Goal: Information Seeking & Learning: Understand process/instructions

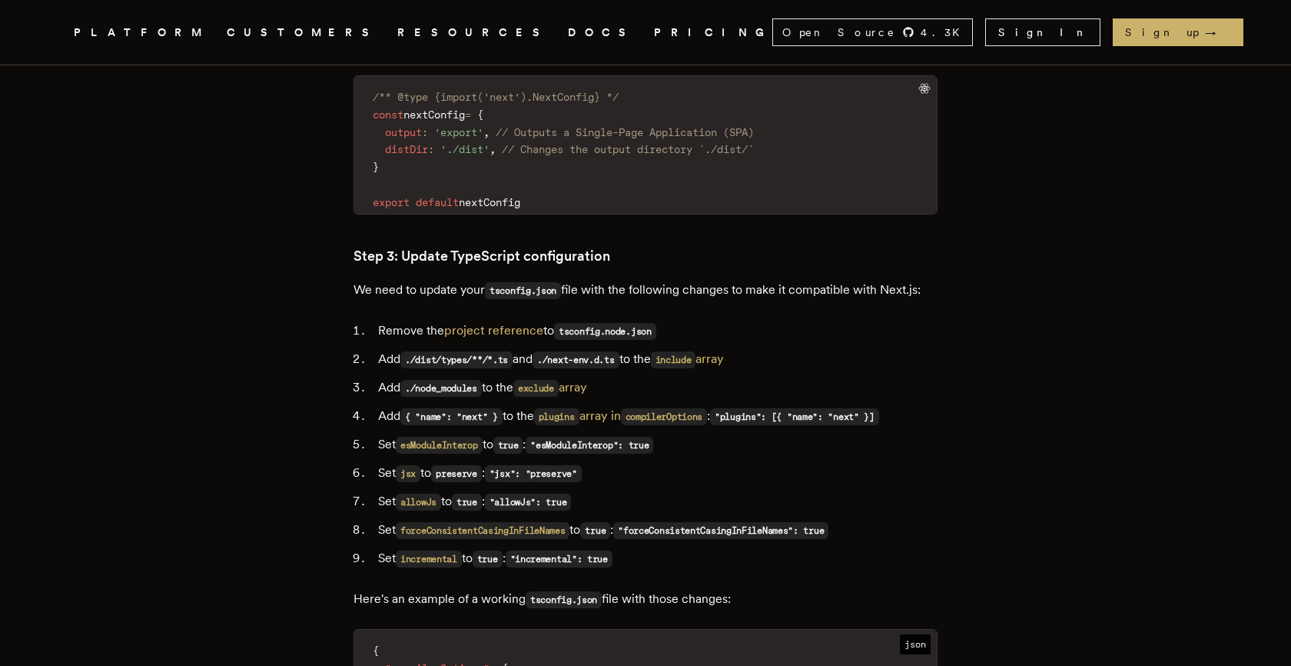
scroll to position [2020, 0]
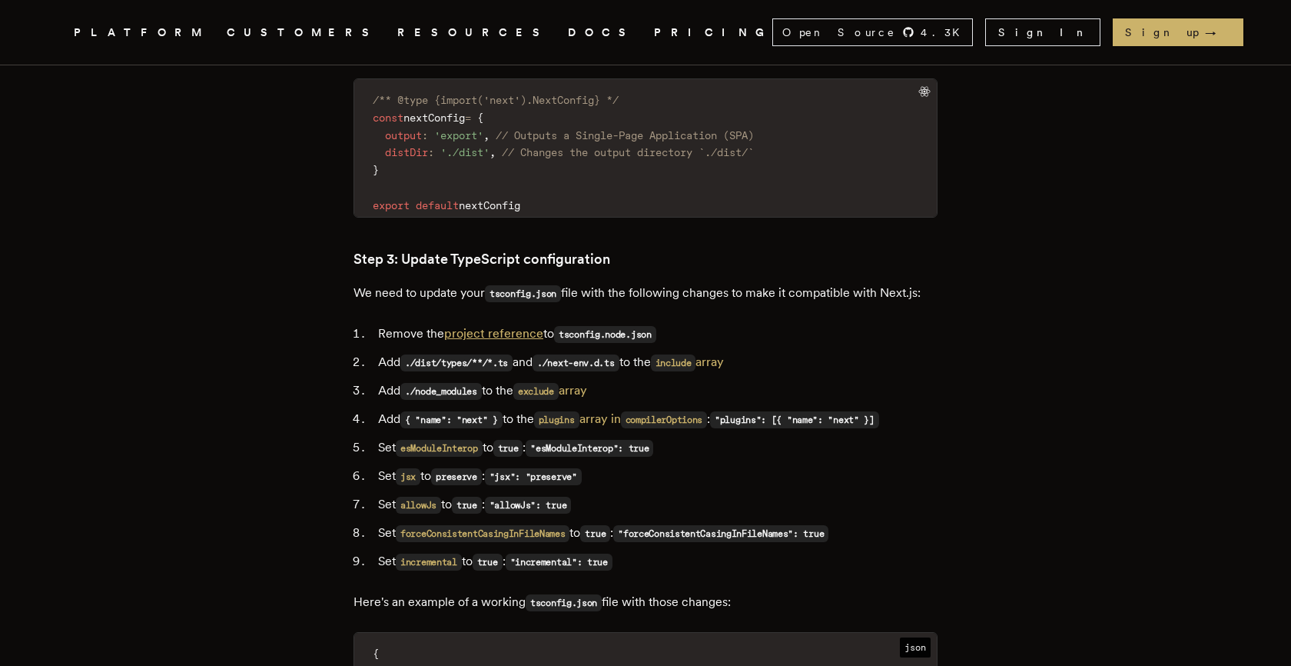
click at [543, 326] on link "project reference" at bounding box center [493, 333] width 99 height 15
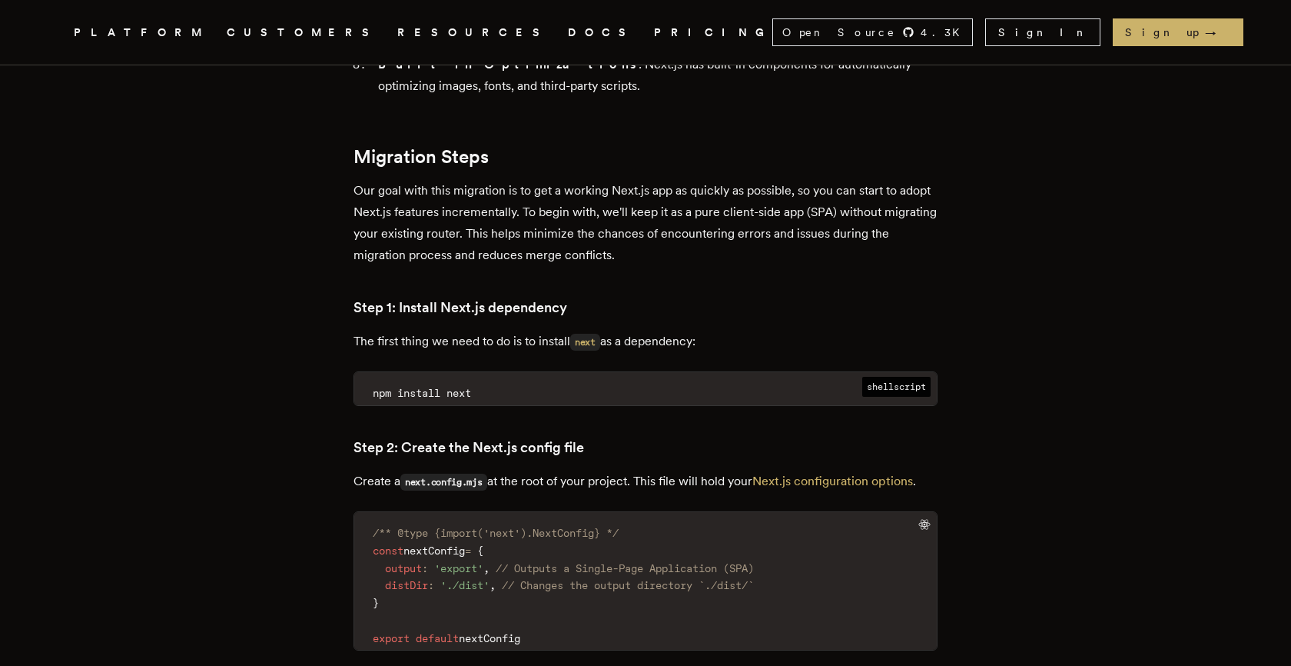
scroll to position [1582, 0]
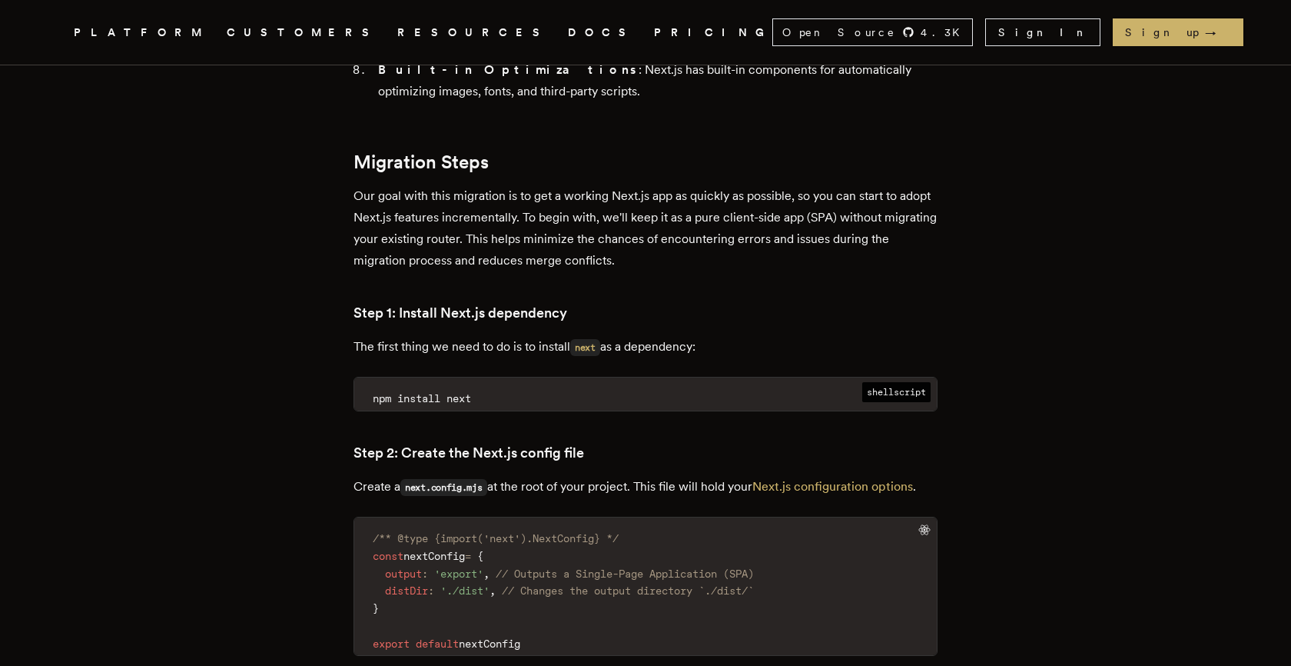
click at [533, 387] on code "npm install next" at bounding box center [645, 399] width 583 height 24
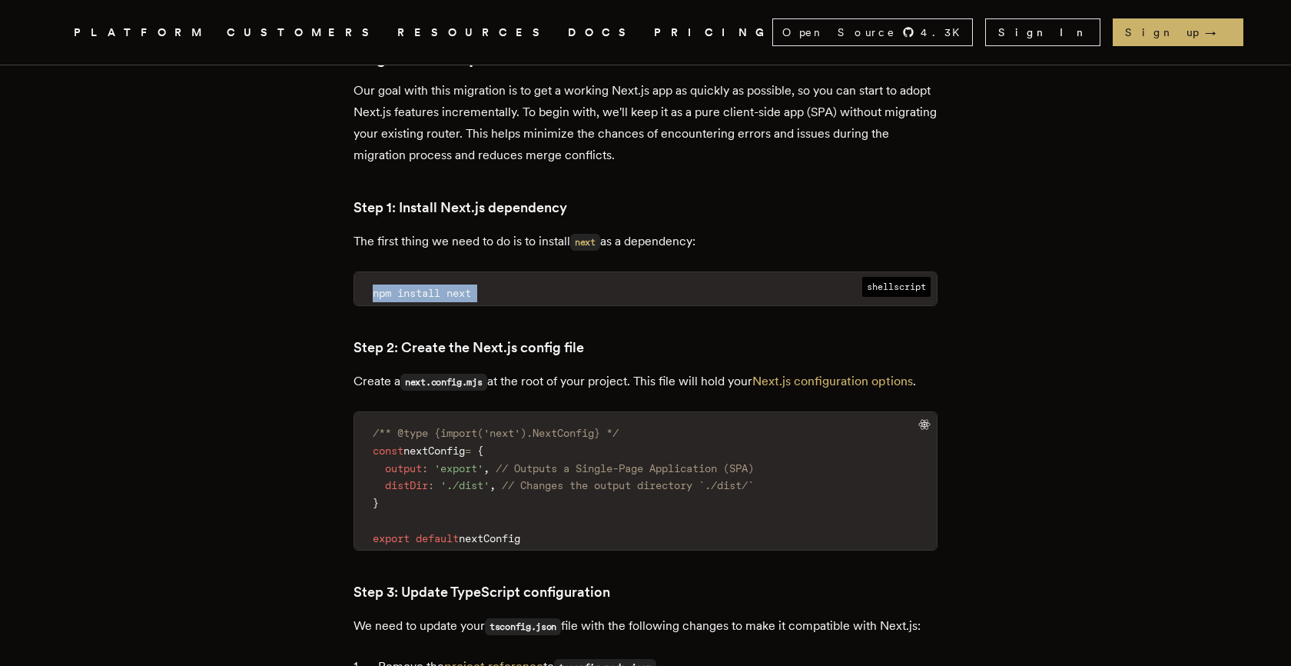
scroll to position [1701, 0]
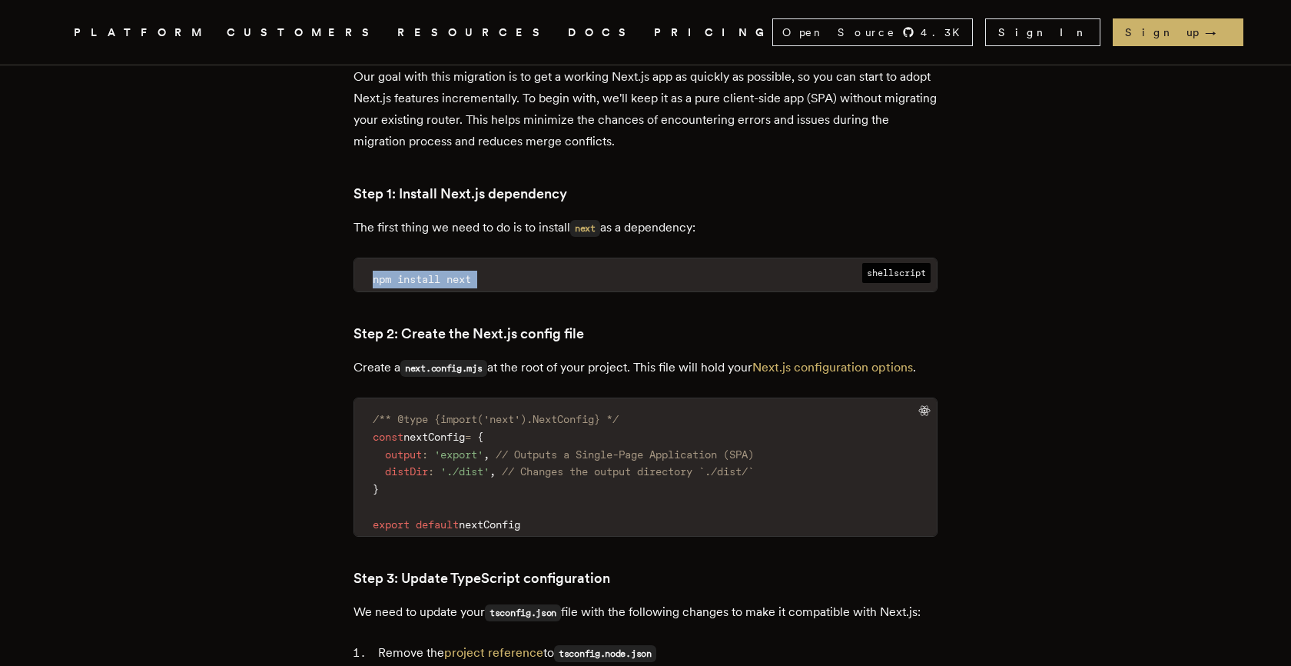
click at [531, 420] on code "/** @type {import('next').NextConfig} */ const nextConfig = { output : 'export'…" at bounding box center [645, 471] width 583 height 128
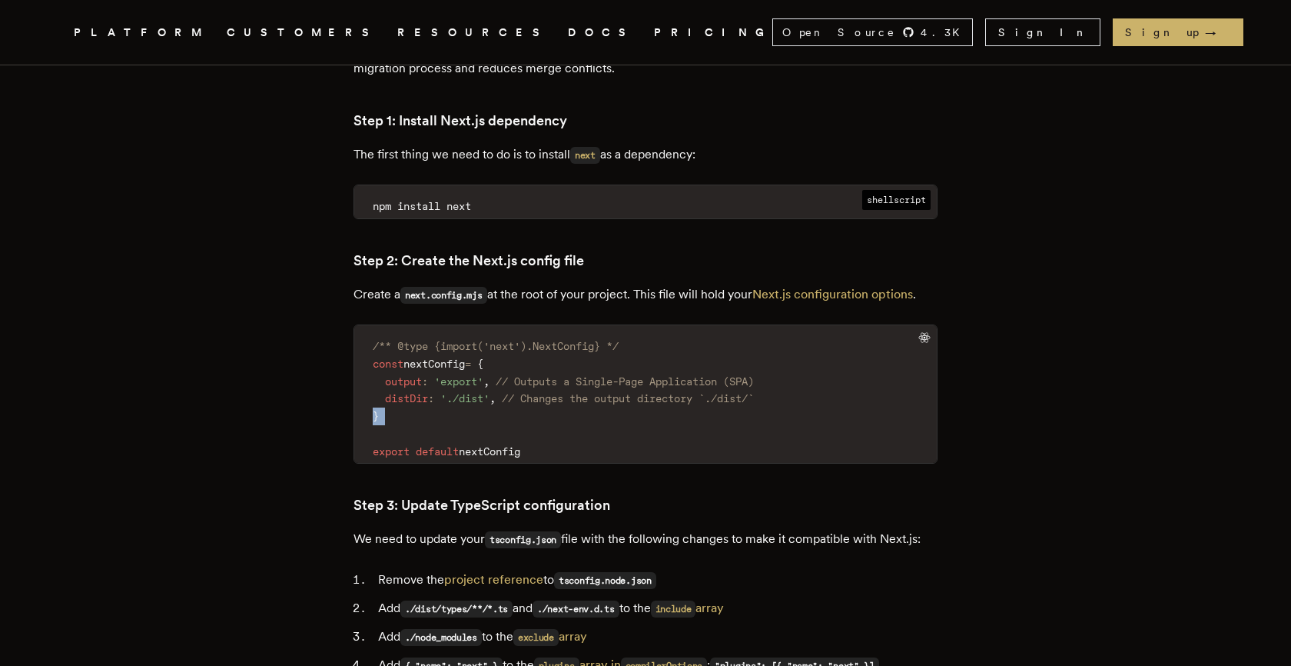
scroll to position [1775, 0]
click at [511, 374] on span "// Outputs a Single-Page Application (SPA)" at bounding box center [625, 380] width 258 height 12
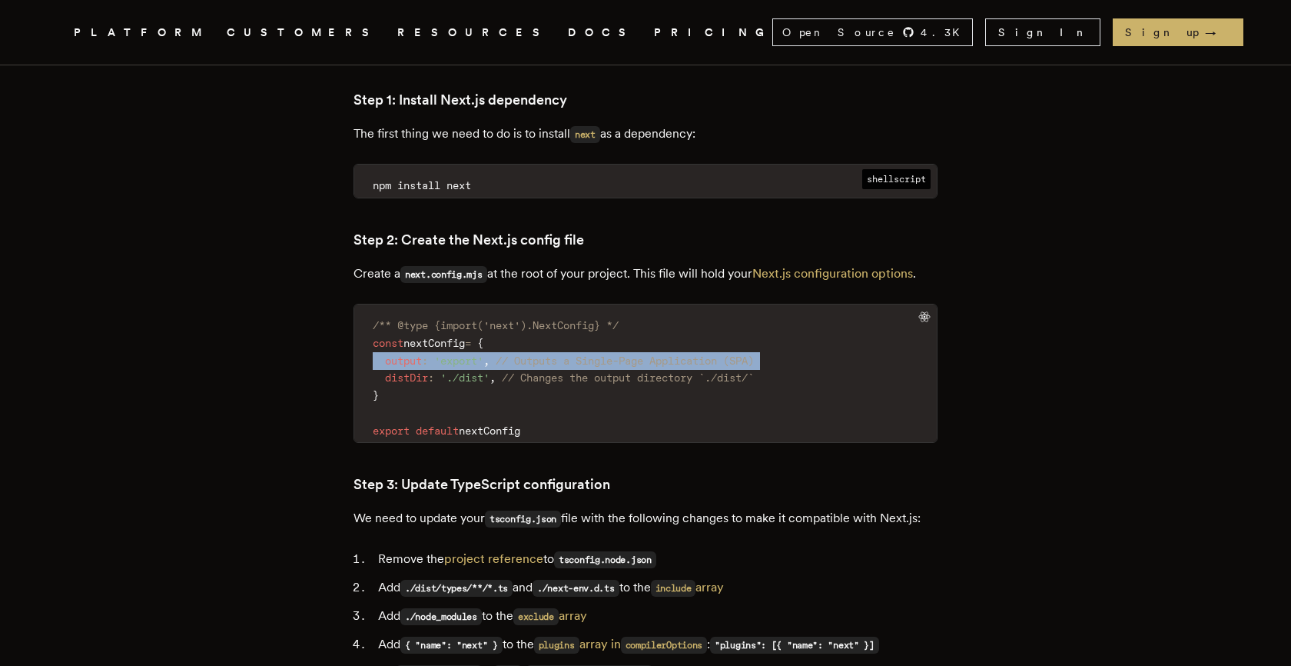
scroll to position [1806, 0]
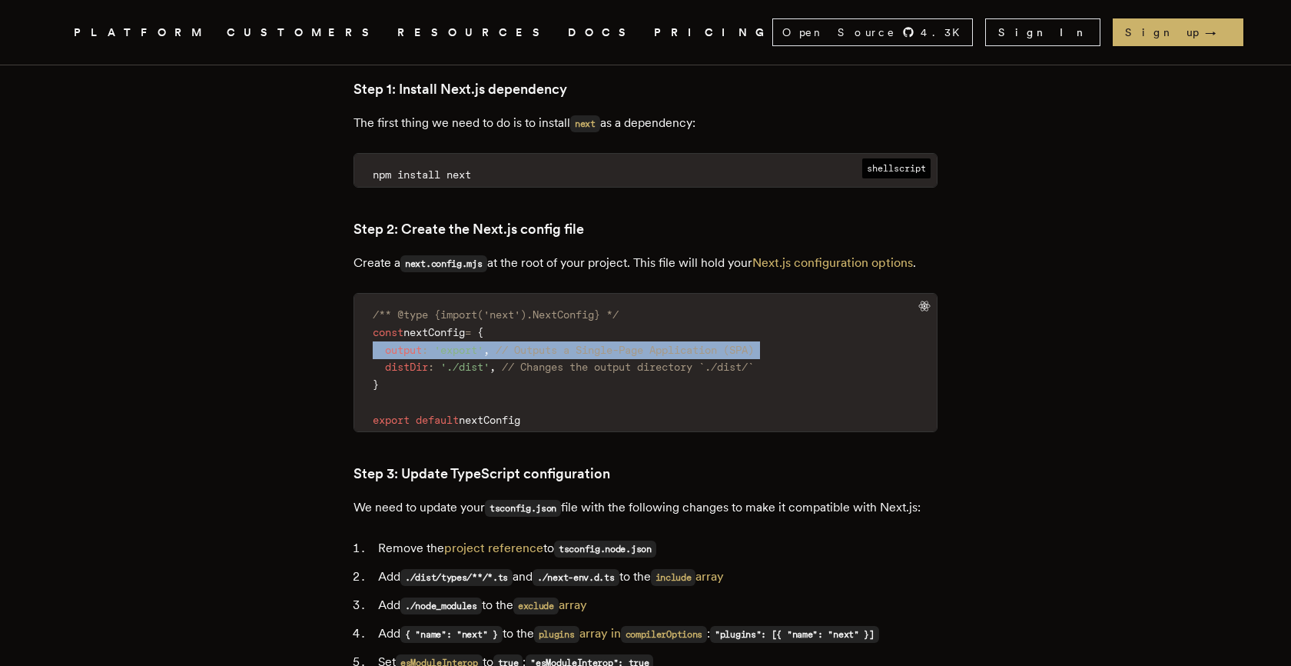
click at [511, 313] on code "/** @type {import('next').NextConfig} */ const nextConfig = { output : 'export'…" at bounding box center [645, 367] width 583 height 128
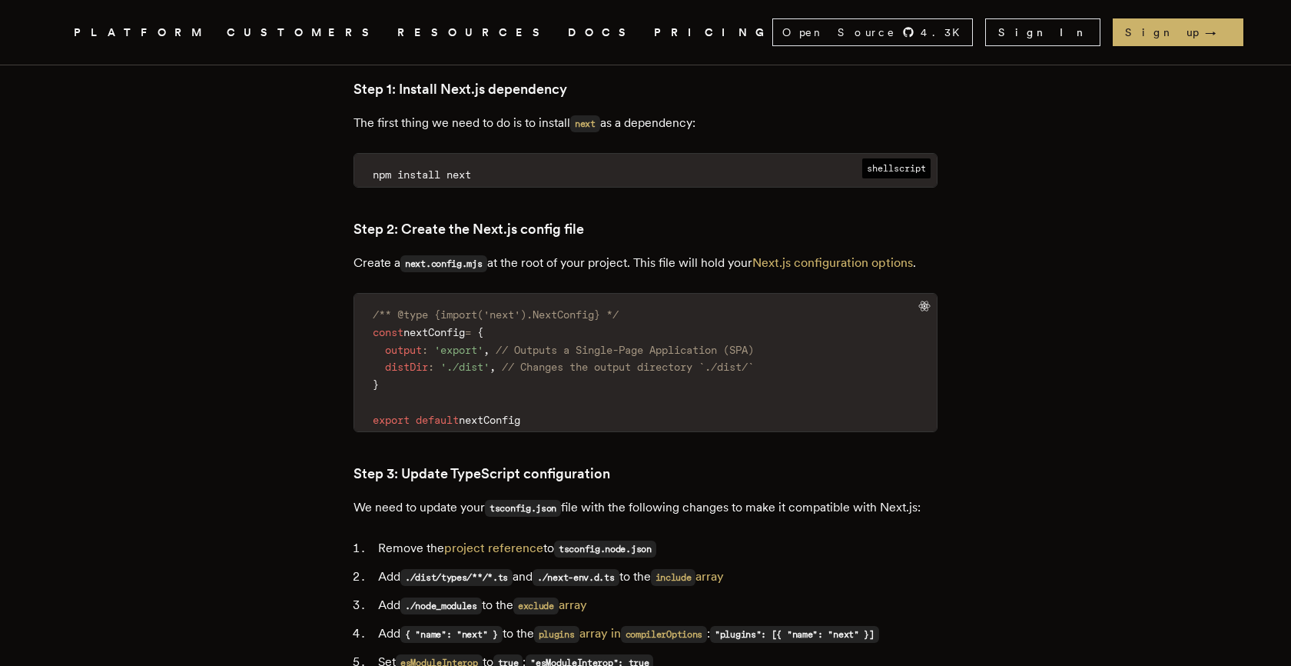
click at [511, 313] on code "/** @type {import('next').NextConfig} */ const nextConfig = { output : 'export'…" at bounding box center [645, 367] width 583 height 128
click at [568, 345] on code "/** @type {import('next').NextConfig} */ const nextConfig = { output : 'export'…" at bounding box center [645, 367] width 583 height 128
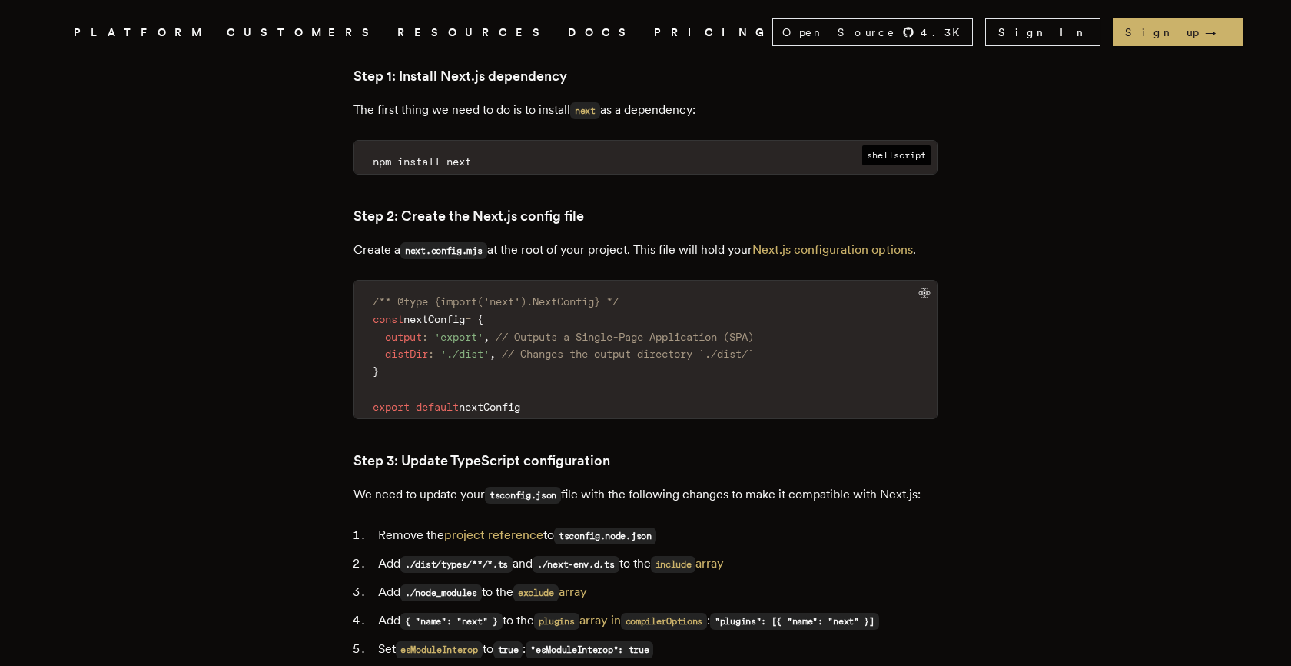
click at [568, 345] on code "/** @type {import('next').NextConfig} */ const nextConfig = { output : 'export'…" at bounding box center [645, 354] width 583 height 128
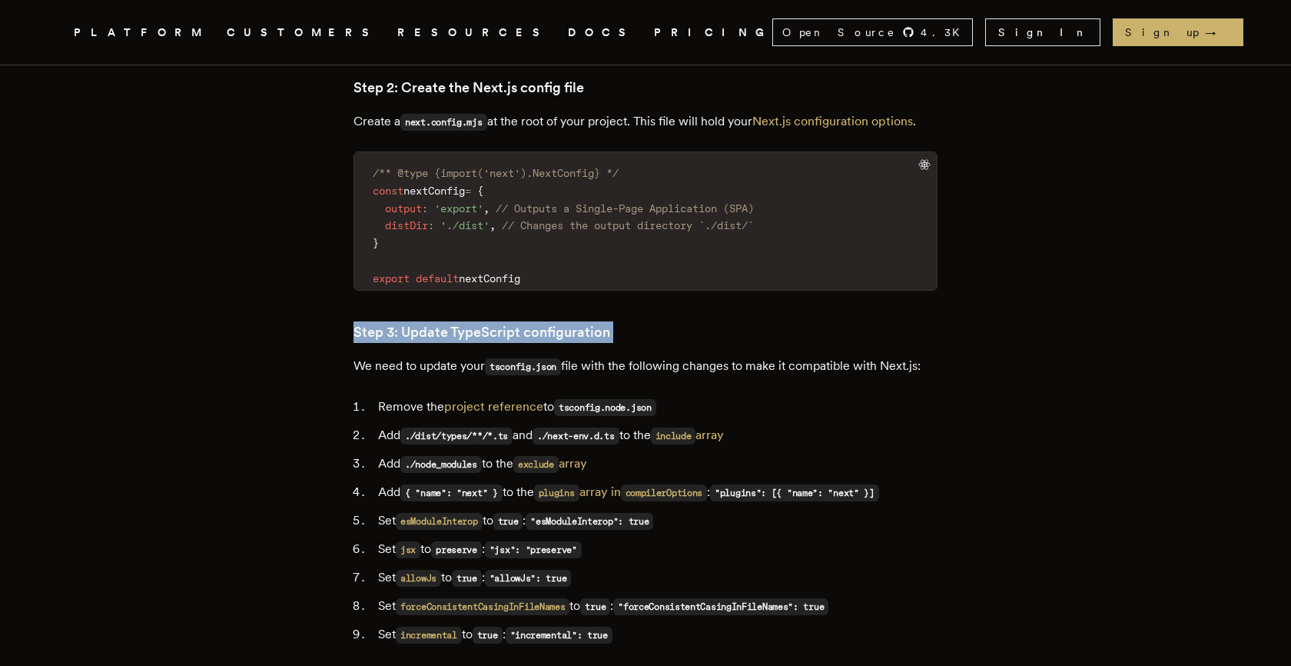
scroll to position [1950, 0]
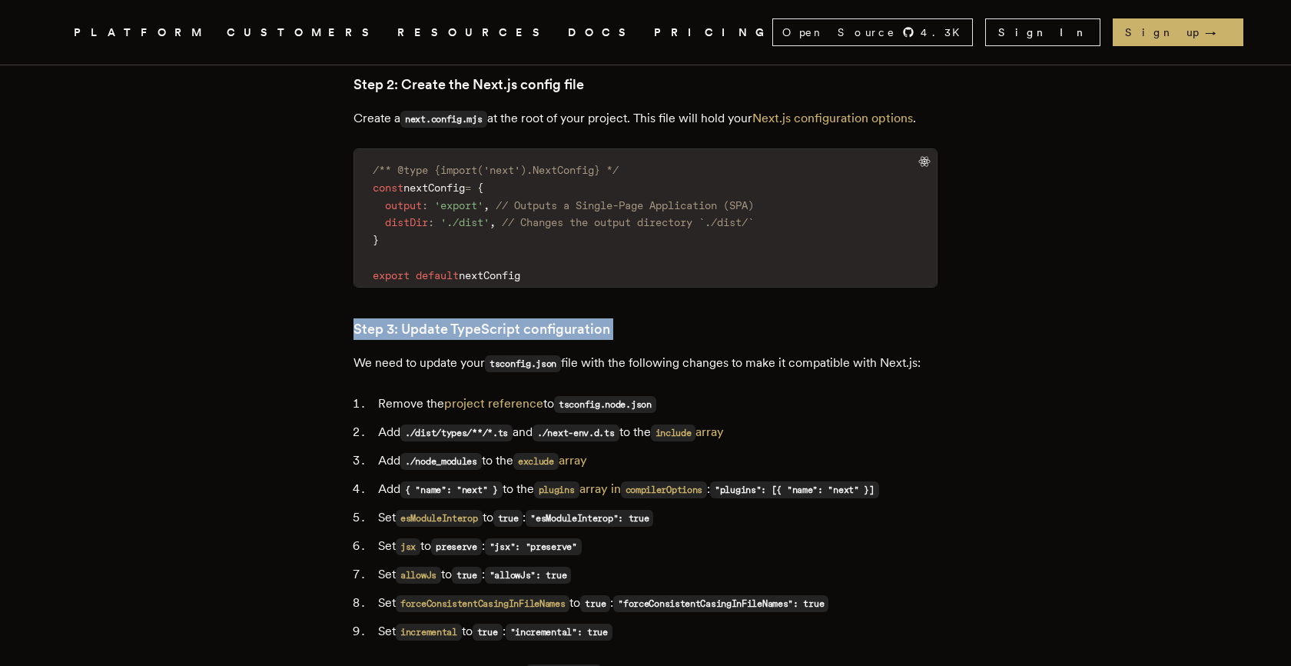
click at [730, 352] on p "We need to update your tsconfig.json file with the following changes to make it…" at bounding box center [646, 363] width 584 height 22
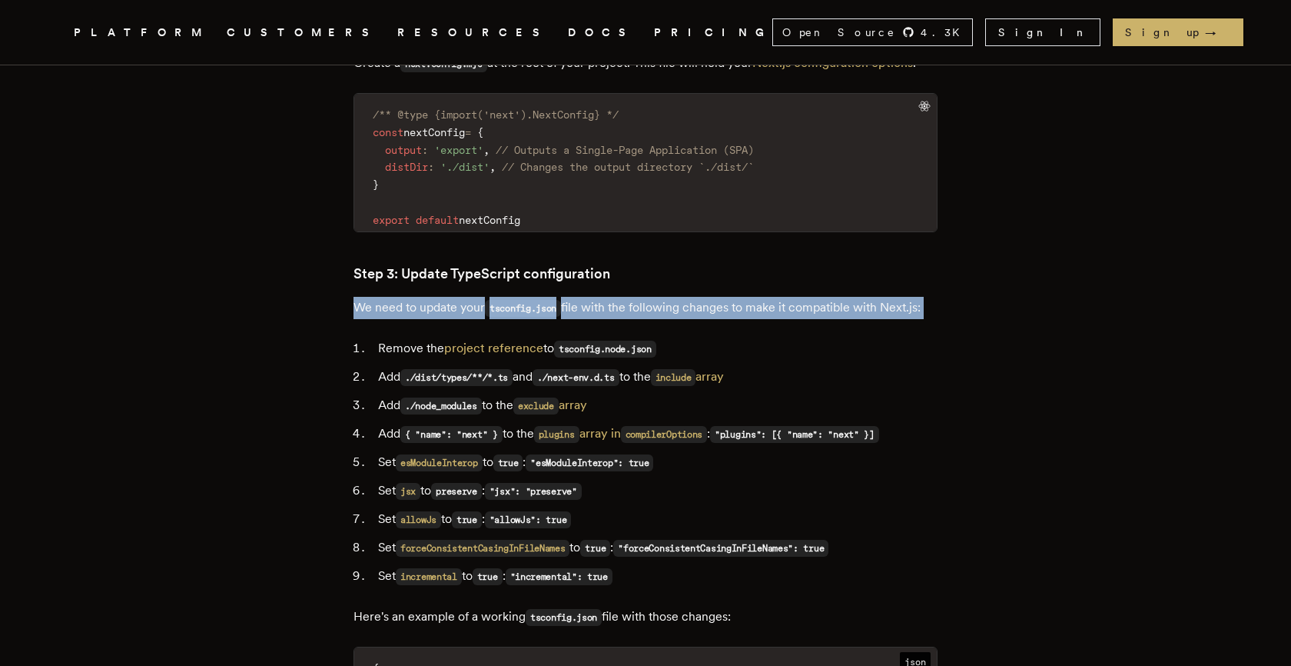
scroll to position [2004, 0]
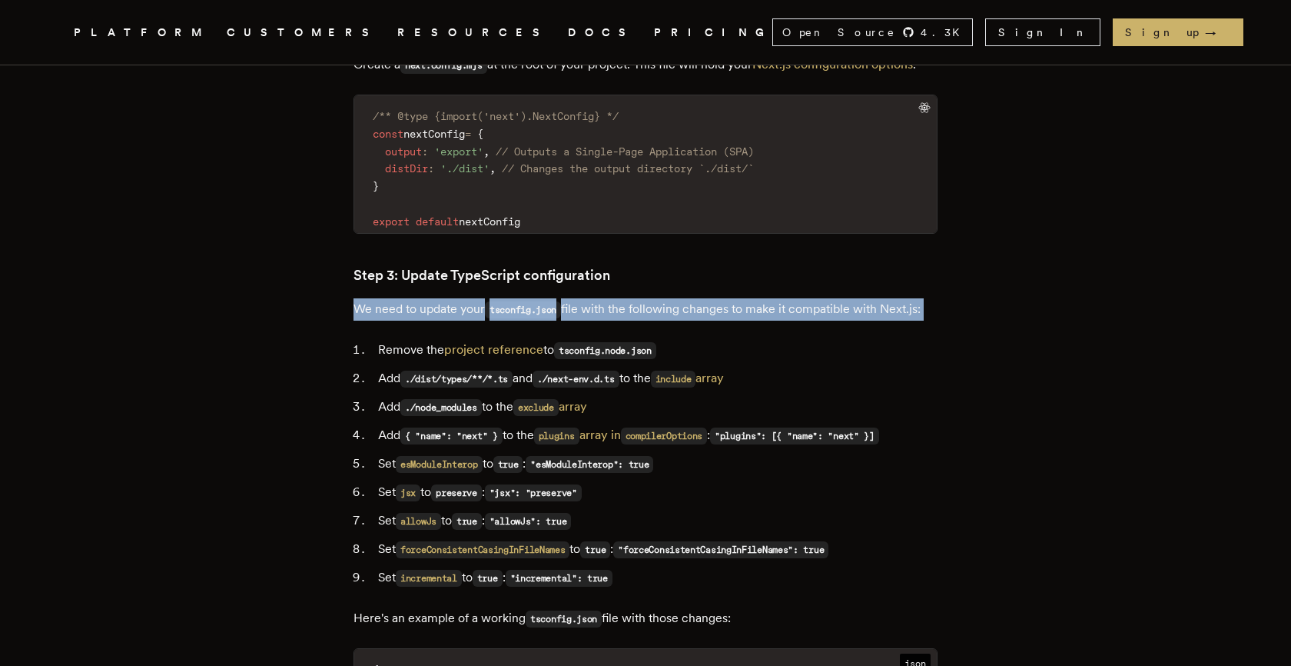
click at [791, 339] on li "Remove the project reference to tsconfig.node.json" at bounding box center [656, 350] width 564 height 22
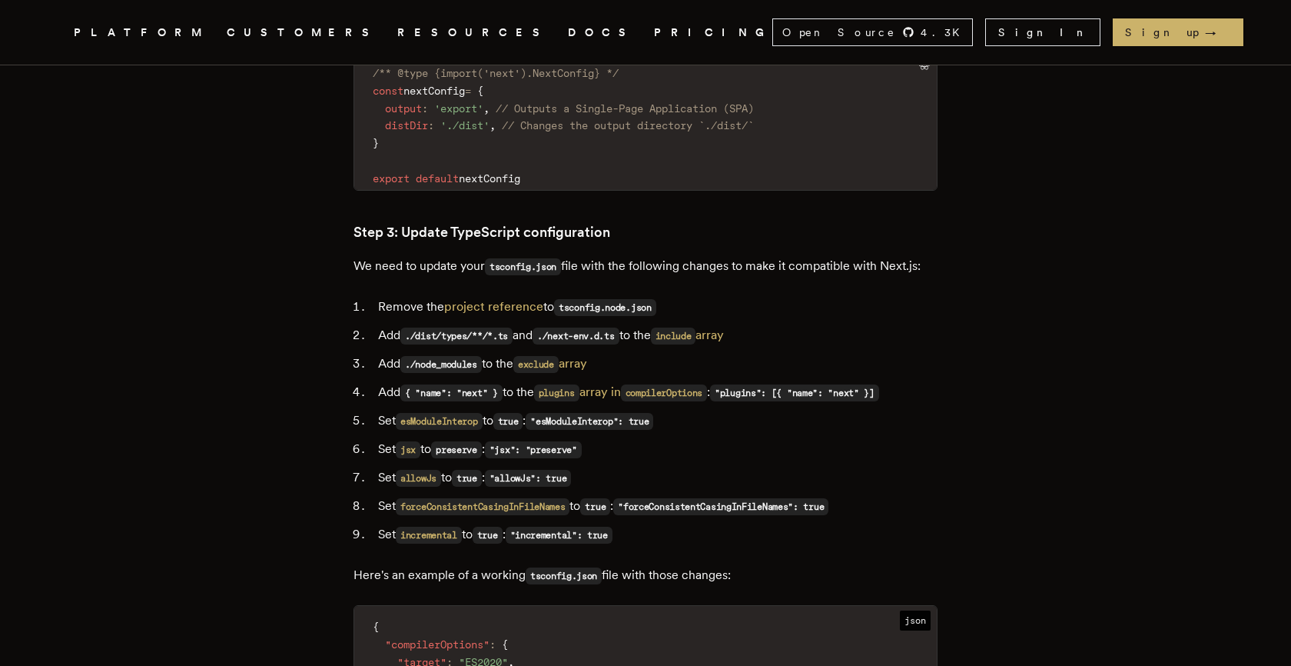
scroll to position [2048, 0]
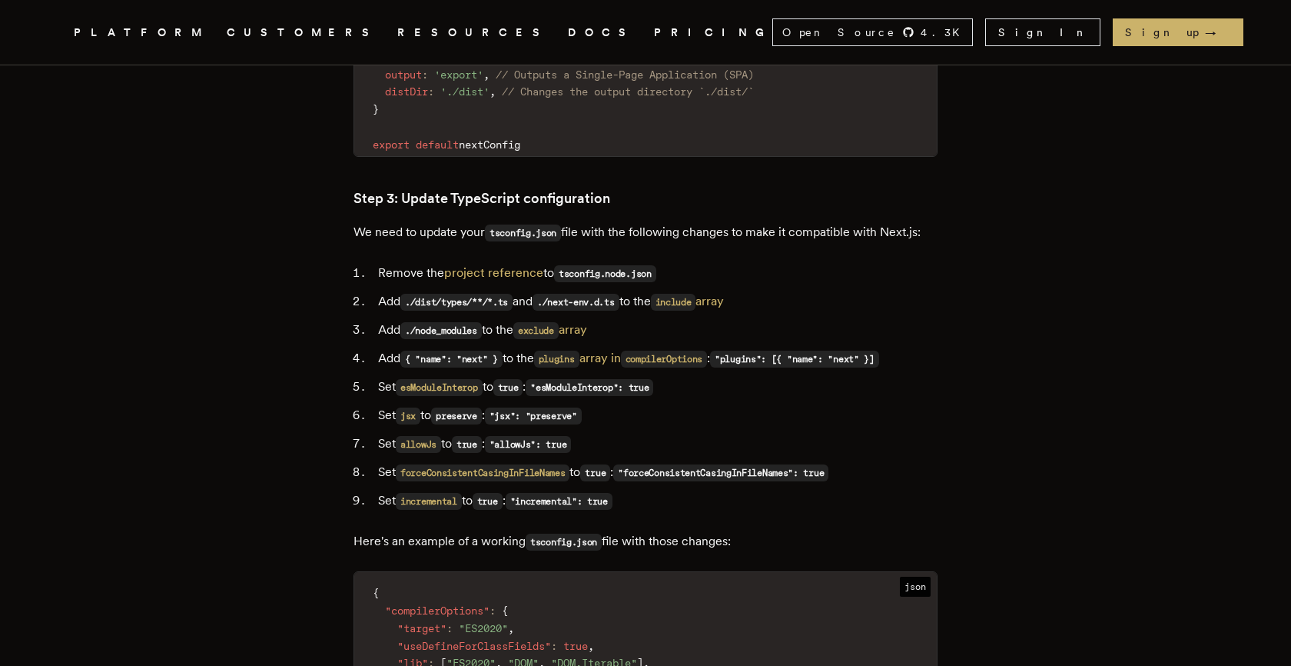
click at [851, 273] on ol "Remove the project reference to tsconfig.node.json Add ./dist/types/**/*.ts and…" at bounding box center [646, 387] width 584 height 250
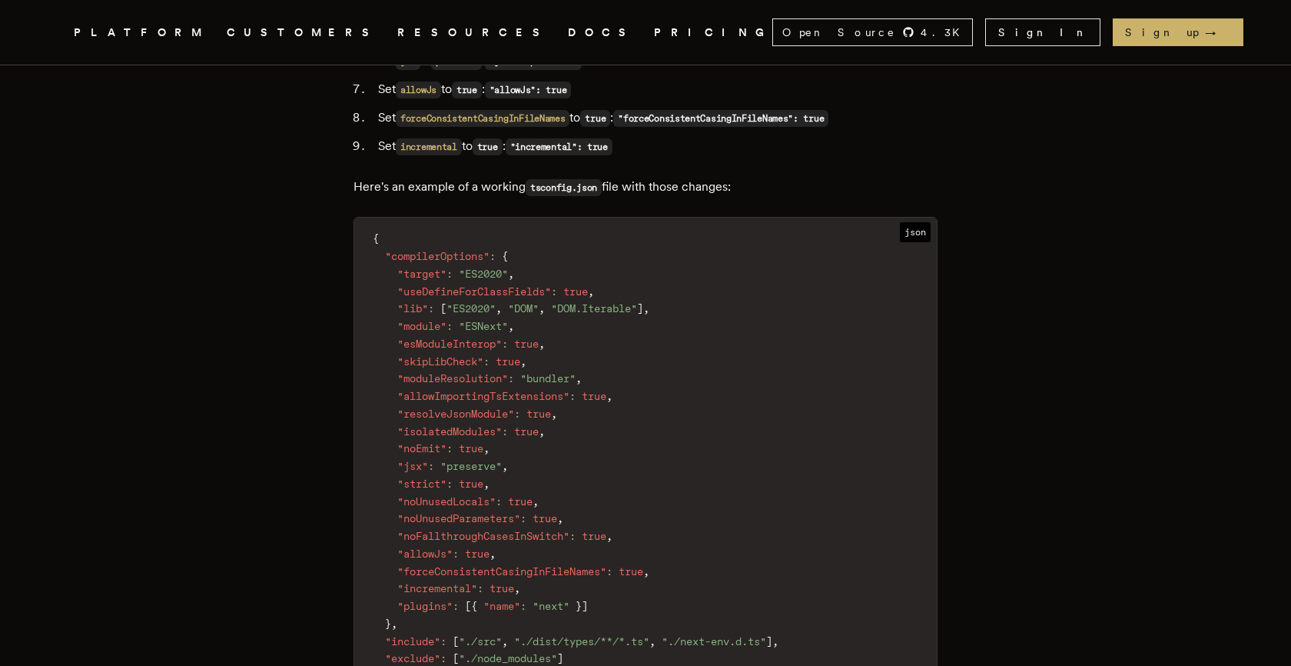
scroll to position [2419, 0]
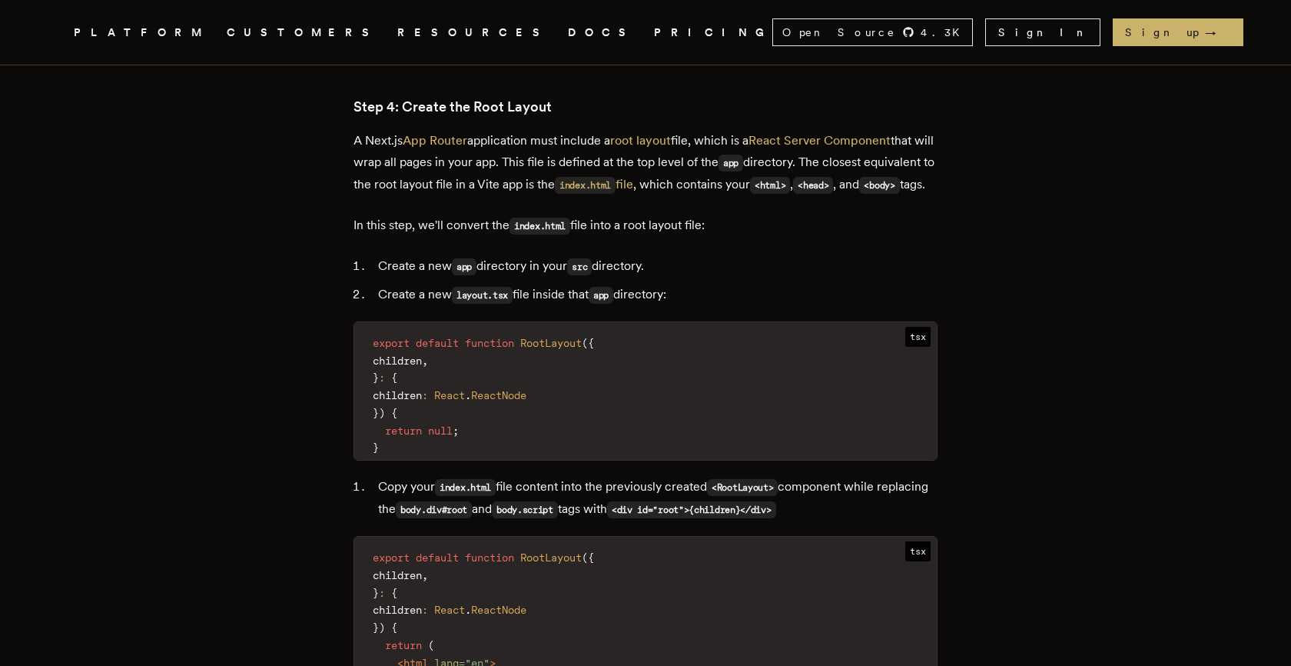
click at [716, 389] on code "export default function RootLayout ( { children , } : { children : React . Reac…" at bounding box center [645, 395] width 583 height 128
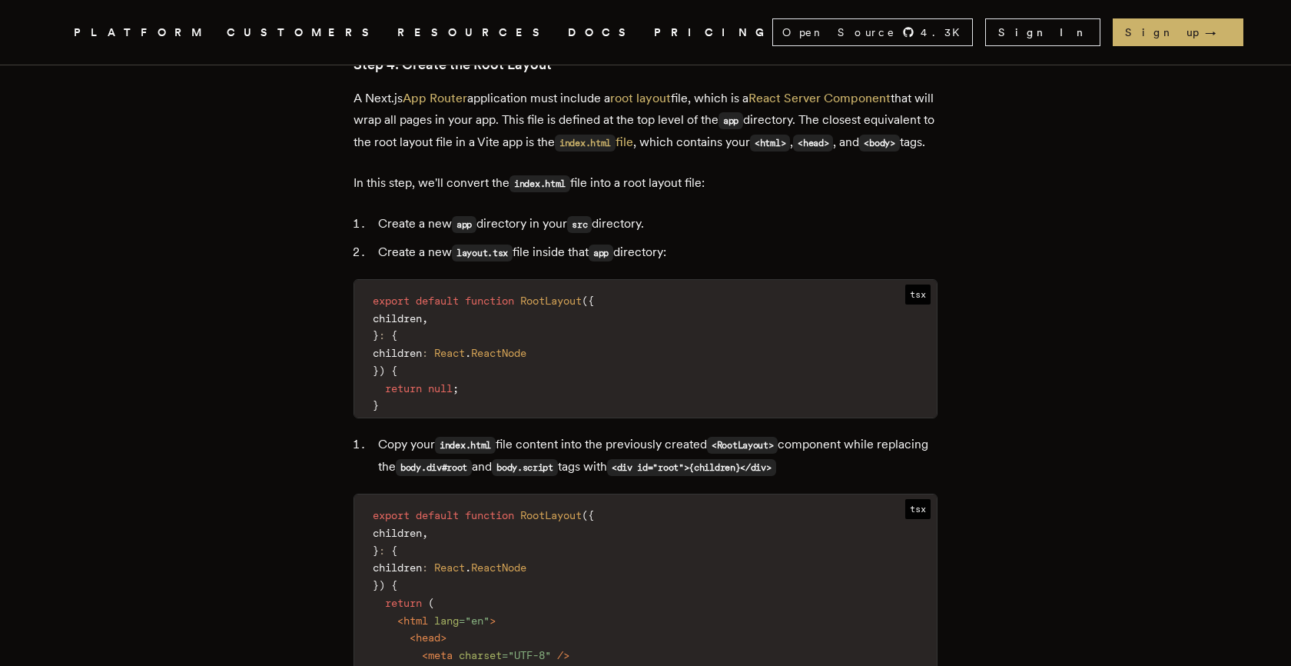
scroll to position [3227, 0]
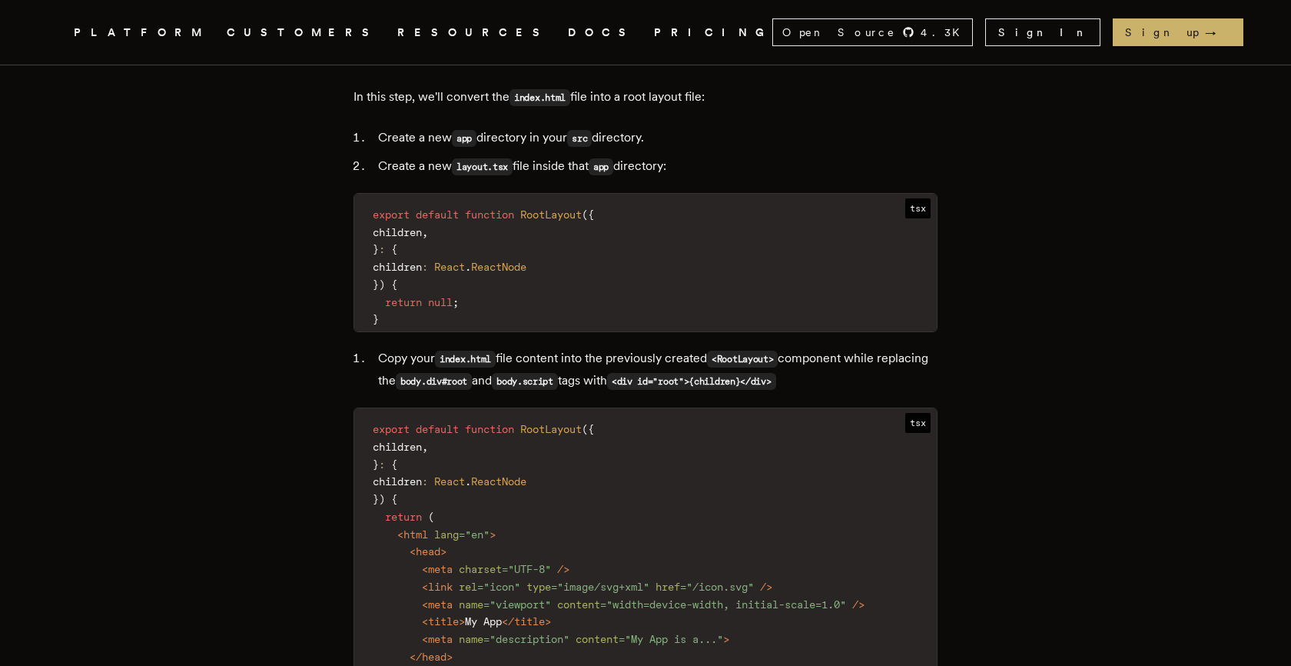
click at [789, 270] on code "export default function RootLayout ( { children , } : { children : React . Reac…" at bounding box center [645, 267] width 583 height 128
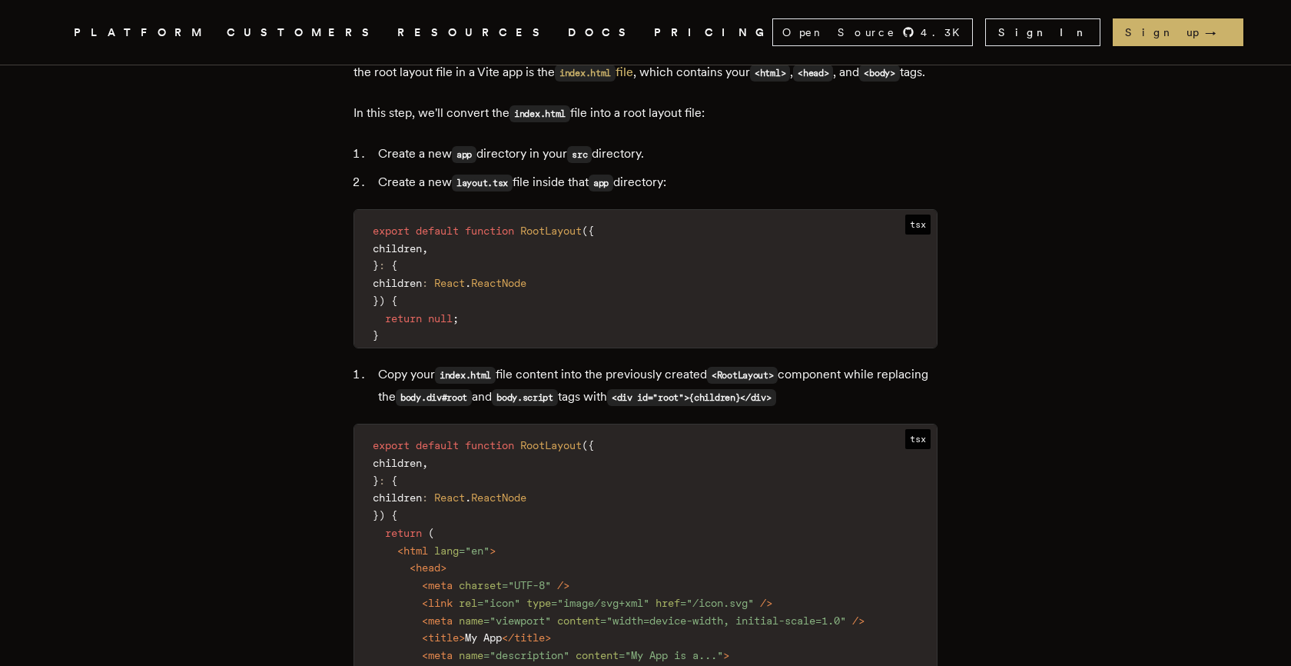
scroll to position [3206, 0]
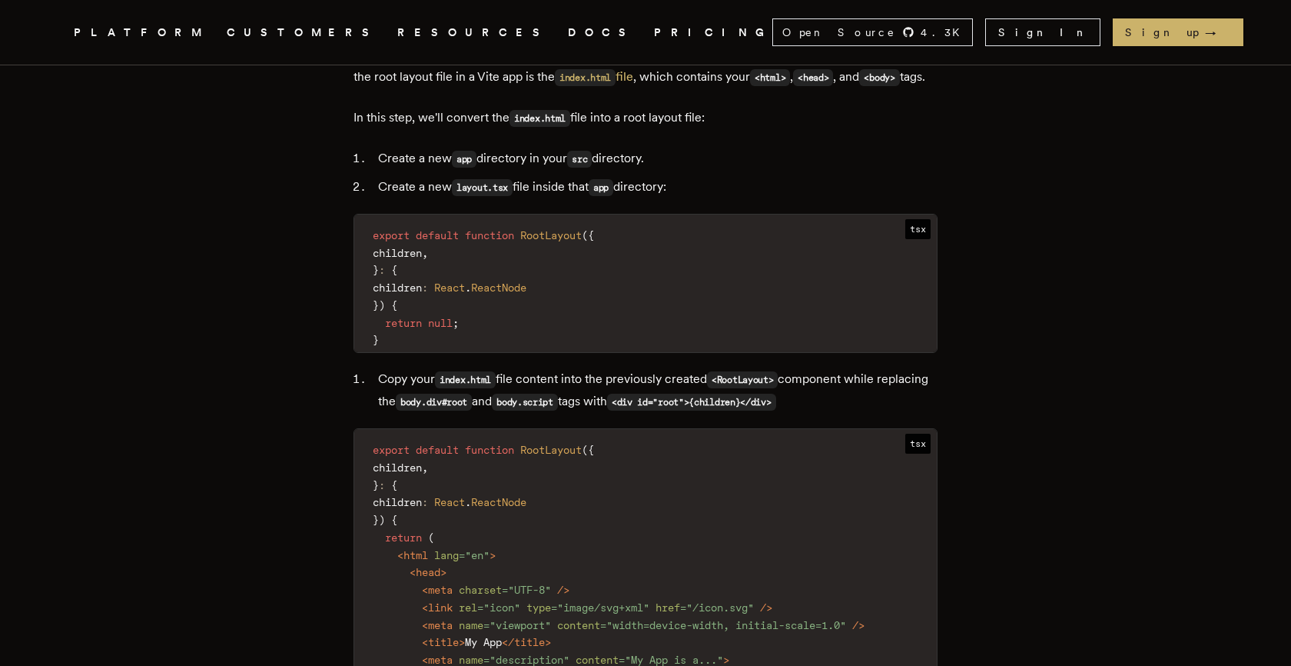
click at [789, 270] on code "export default function RootLayout ( { children , } : { children : React . Reac…" at bounding box center [645, 288] width 583 height 128
click at [679, 264] on code "export default function RootLayout ( { children , } : { children : React . Reac…" at bounding box center [645, 288] width 583 height 128
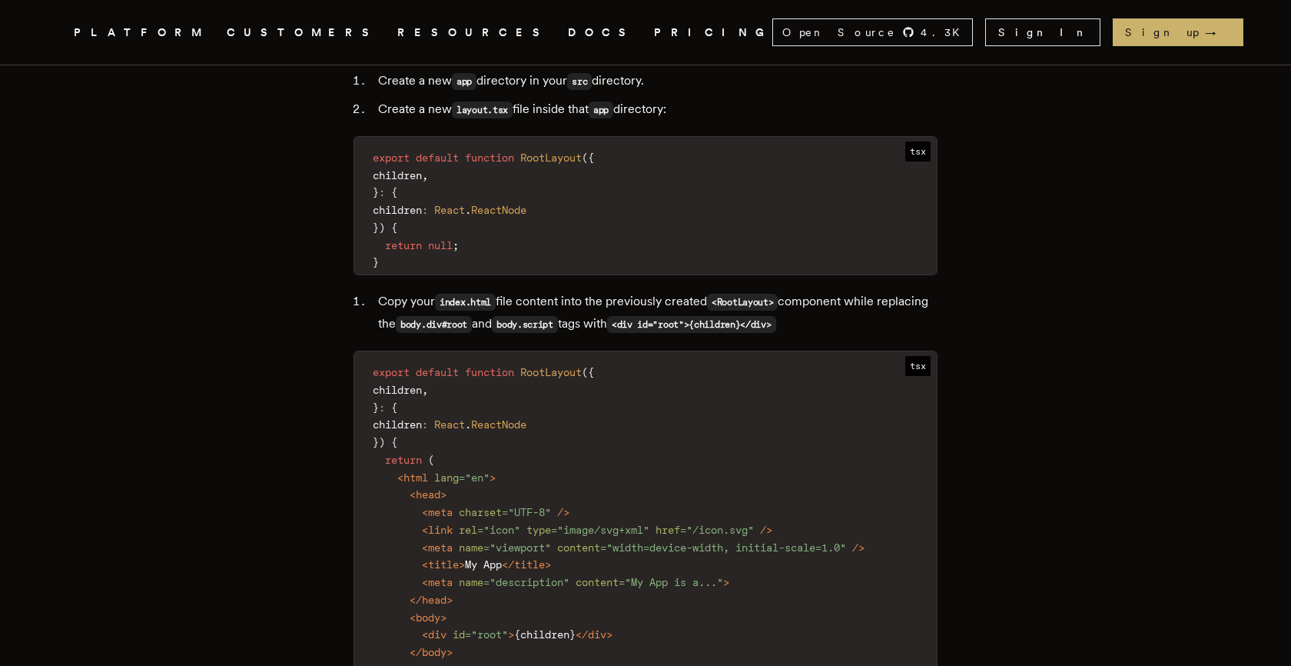
scroll to position [3286, 0]
click at [650, 363] on code "export default function RootLayout ( { children , } : { children : React . Reac…" at bounding box center [645, 536] width 583 height 356
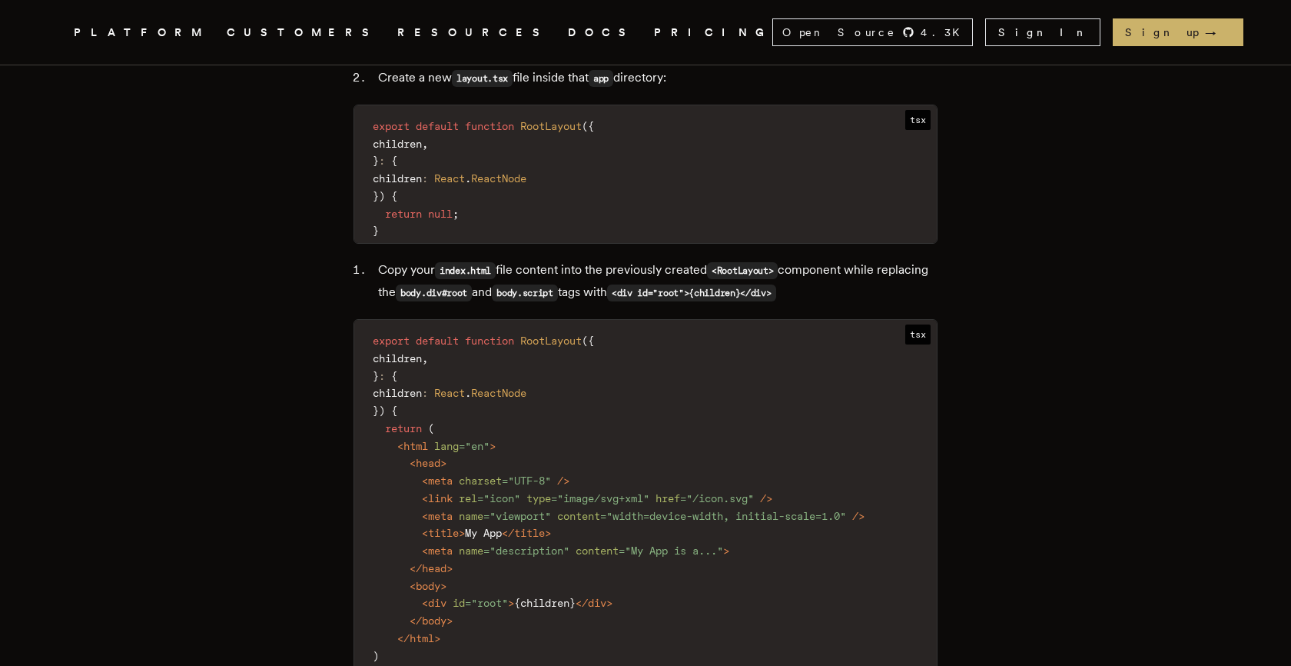
scroll to position [3317, 0]
click at [650, 363] on code "export default function RootLayout ( { children , } : { children : React . Reac…" at bounding box center [645, 505] width 583 height 356
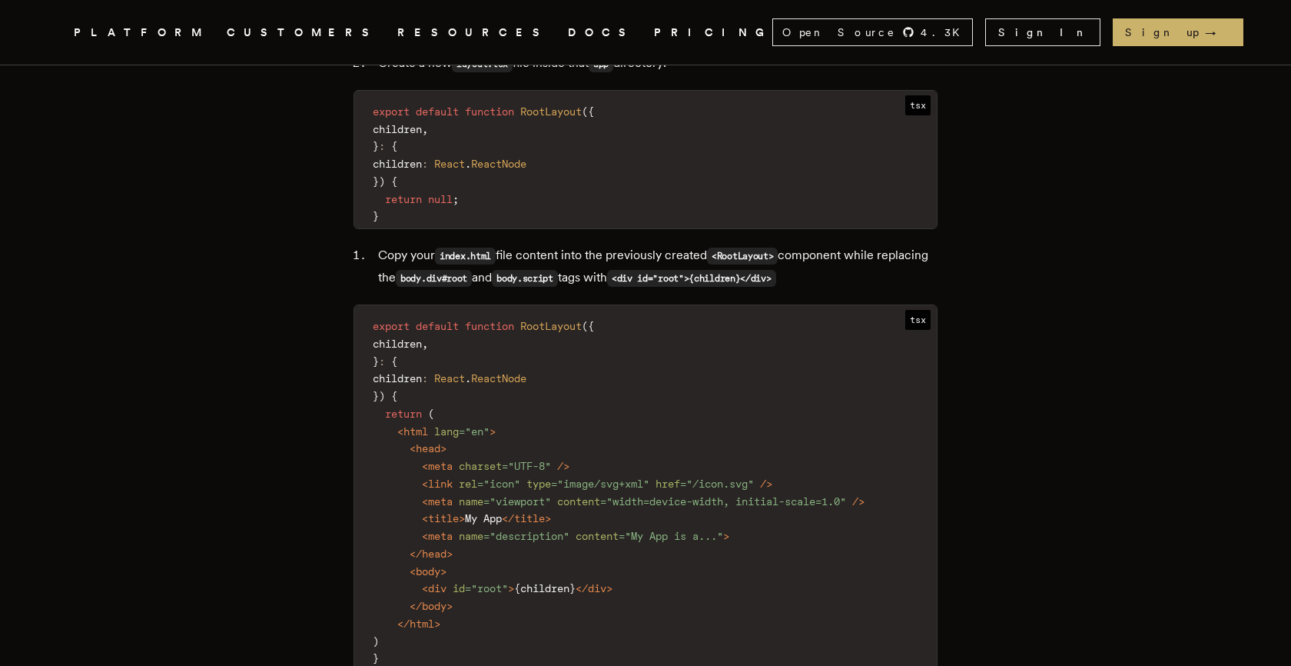
scroll to position [3331, 0]
click at [628, 420] on code "export default function RootLayout ( { children , } : { children : React . Reac…" at bounding box center [645, 492] width 583 height 356
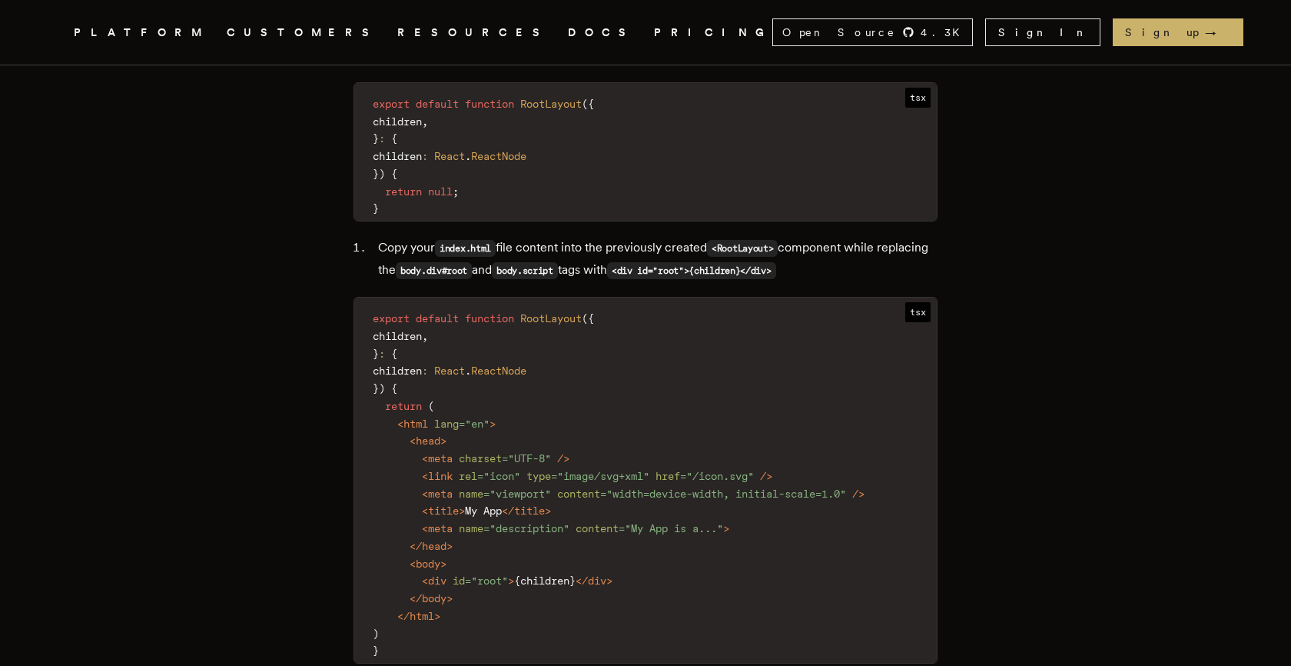
click at [628, 420] on code "export default function RootLayout ( { children , } : { children : React . Reac…" at bounding box center [645, 485] width 583 height 356
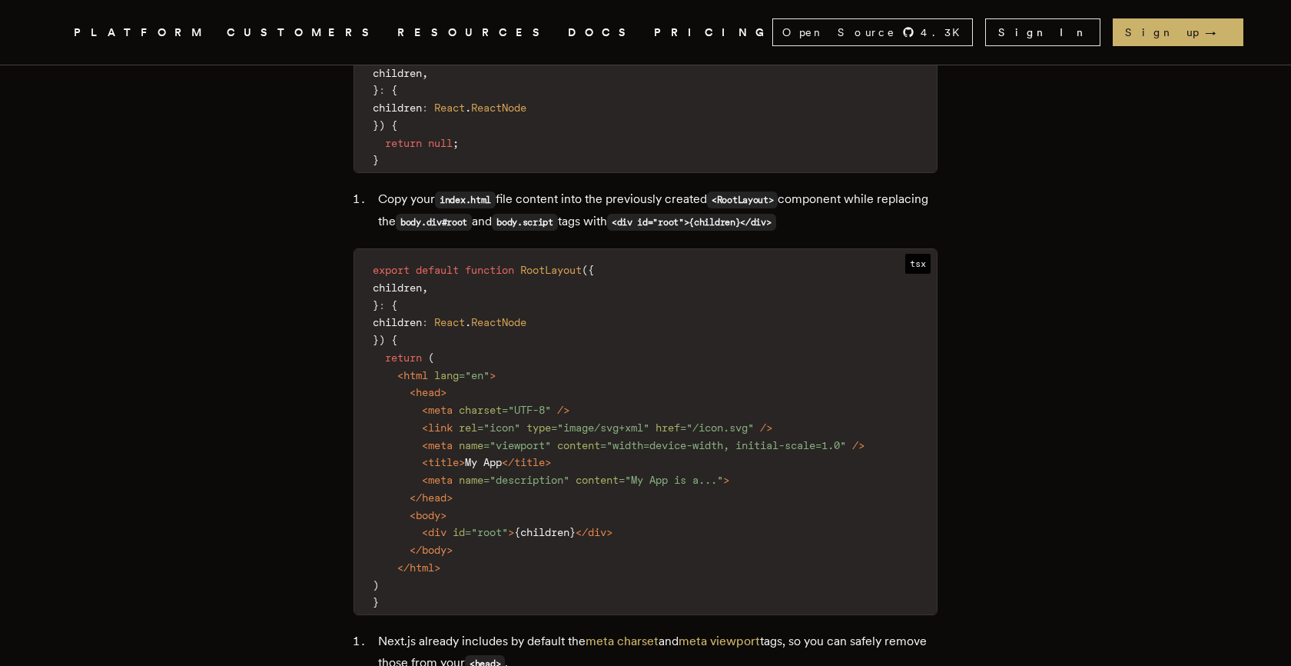
scroll to position [3387, 0]
click at [628, 420] on code "export default function RootLayout ( { children , } : { children : React . Reac…" at bounding box center [645, 435] width 583 height 356
click at [633, 438] on code "export default function RootLayout ( { children , } : { children : React . Reac…" at bounding box center [645, 435] width 583 height 356
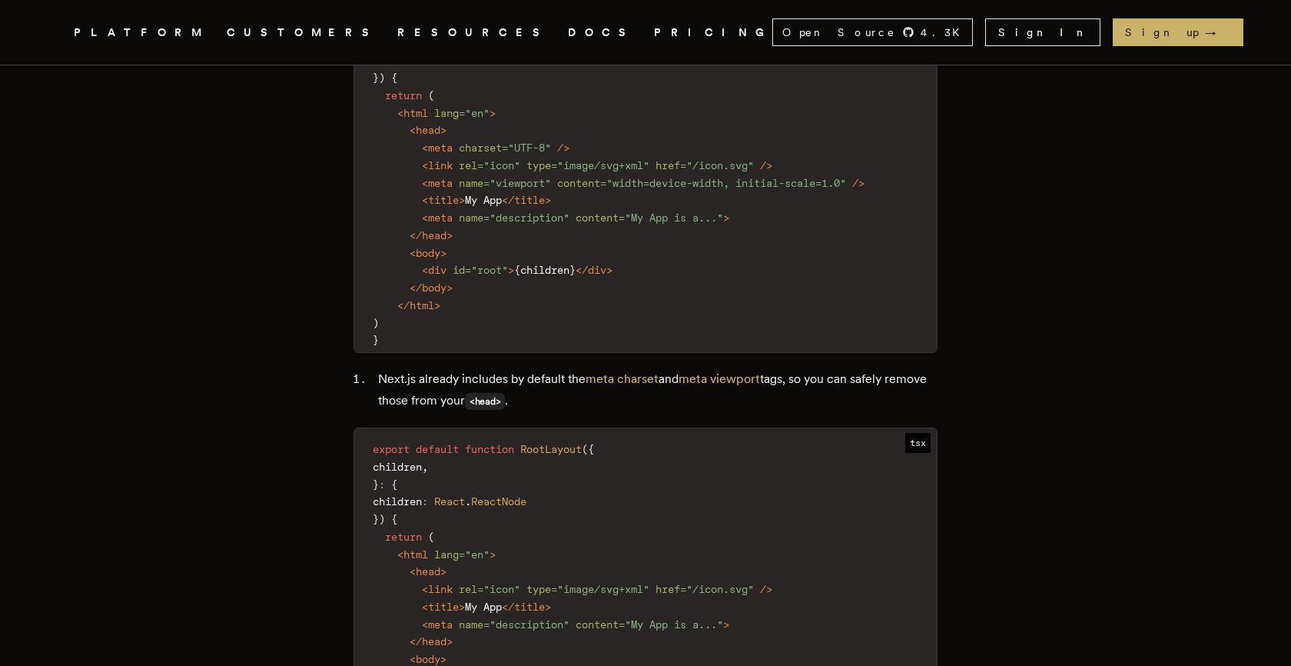
scroll to position [3713, 0]
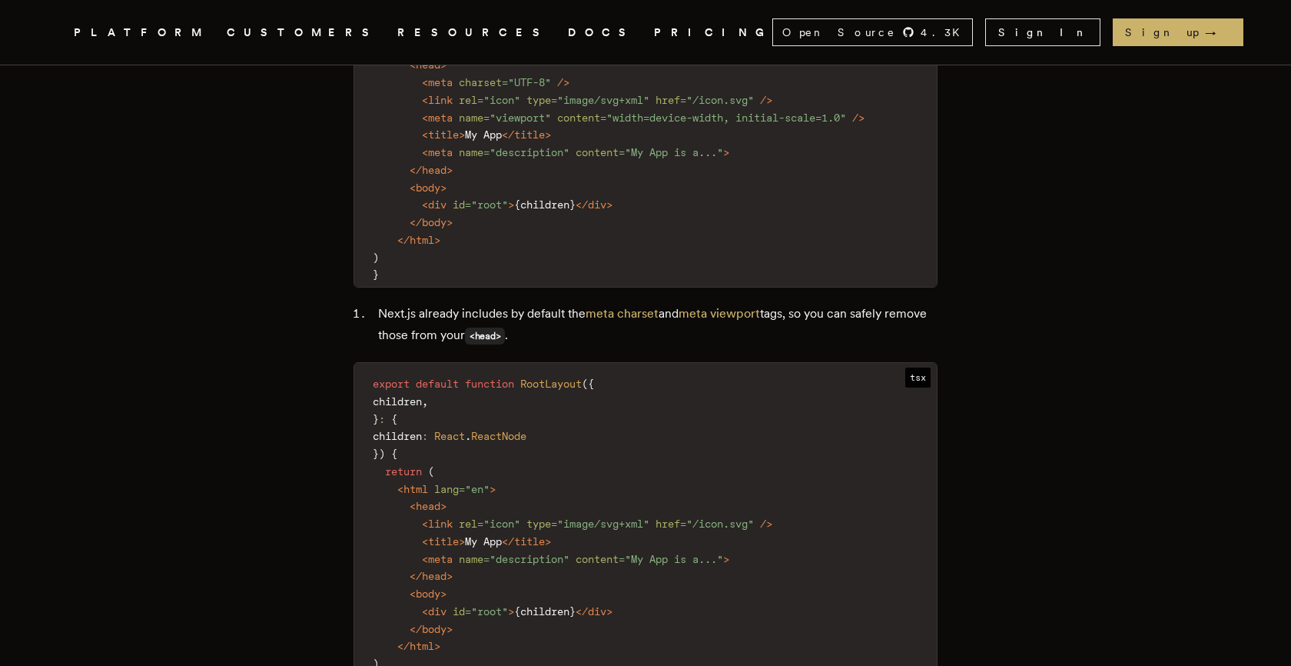
click at [633, 438] on code "export default function RootLayout ( { children , } : { children : React . Reac…" at bounding box center [645, 532] width 583 height 321
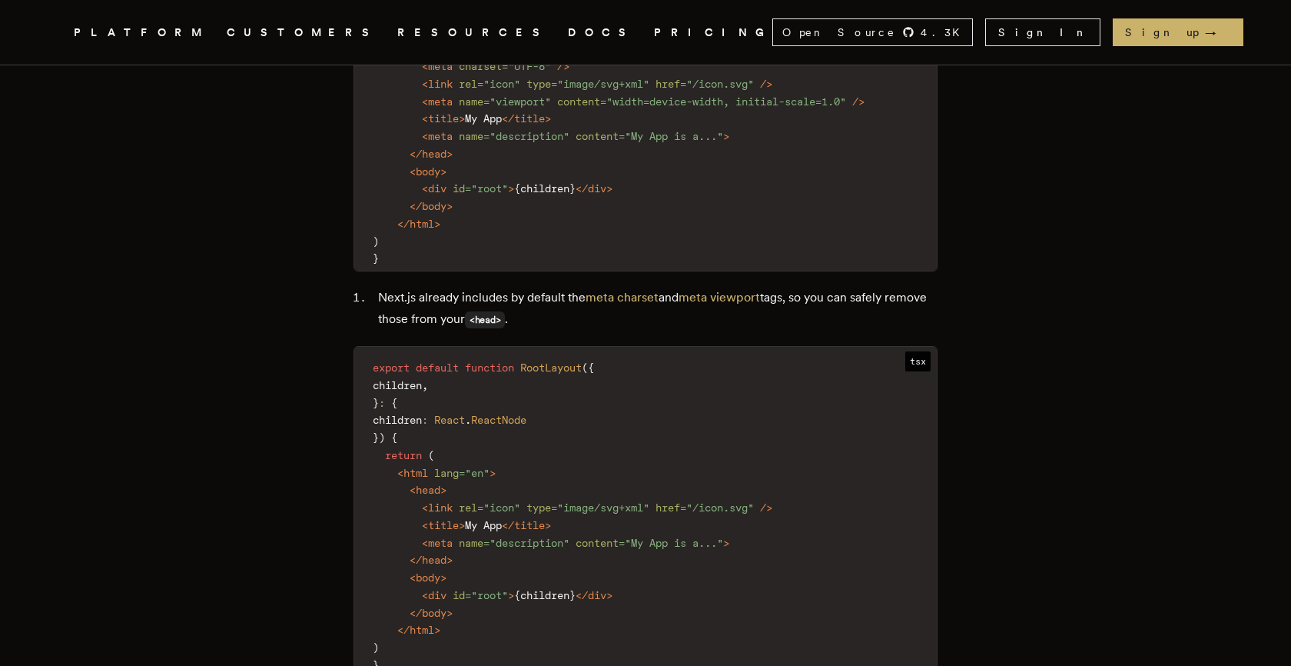
scroll to position [3741, 0]
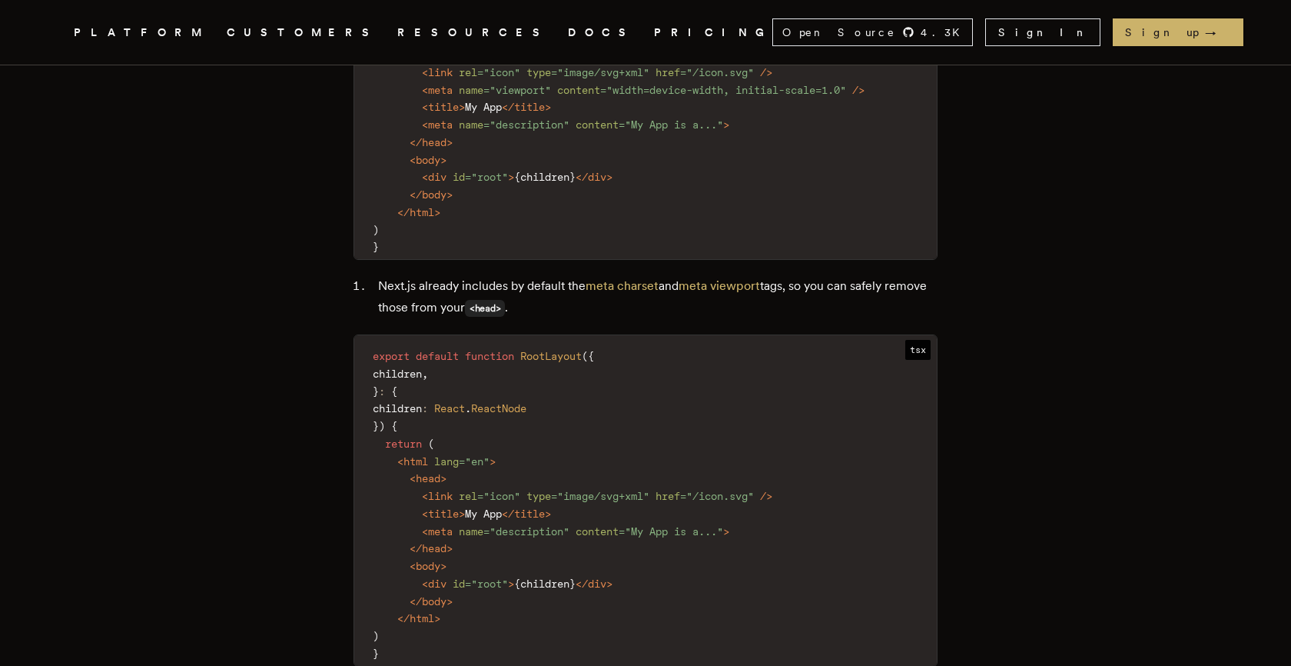
click at [633, 438] on code "export default function RootLayout ( { children , } : { children : React . Reac…" at bounding box center [645, 504] width 583 height 321
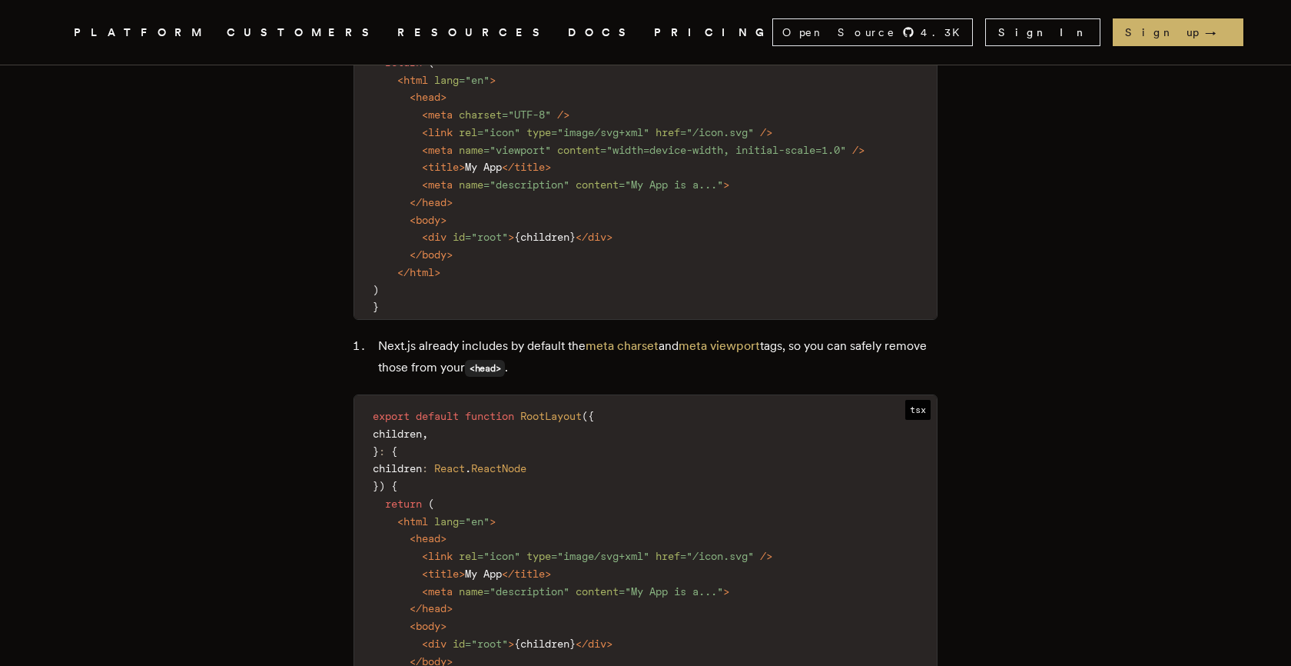
scroll to position [3879, 0]
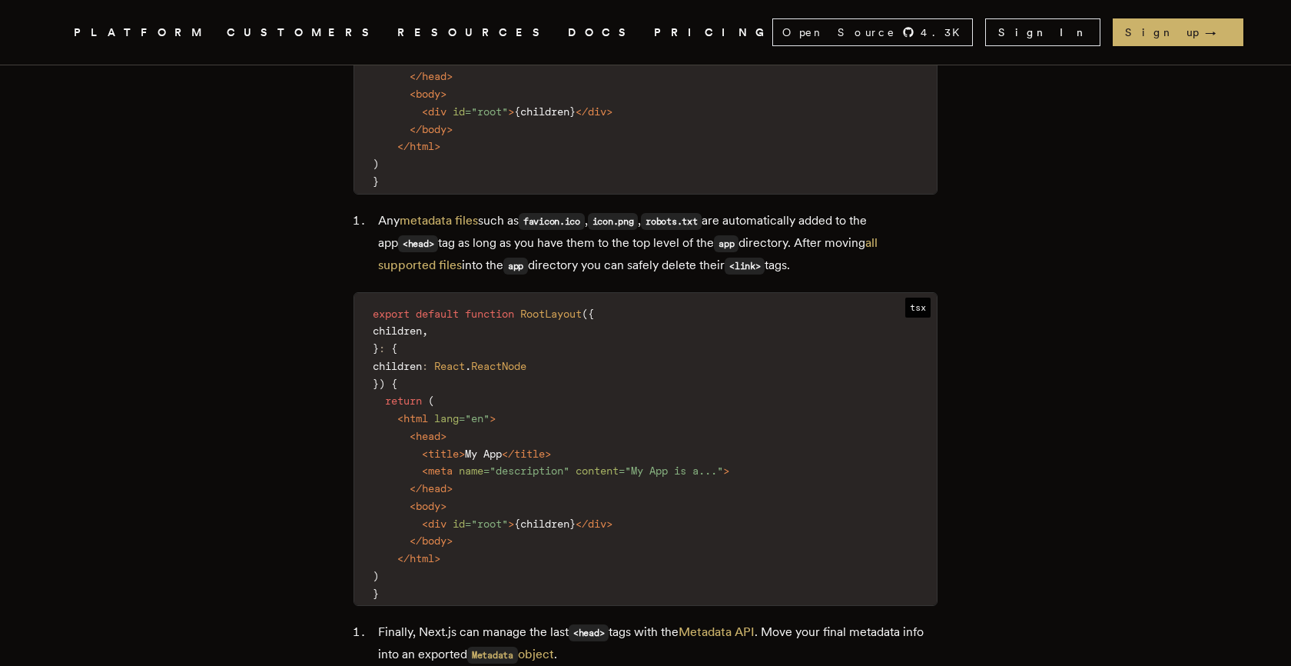
click at [633, 438] on code "export default function RootLayout ( { children , } : { children : React . Reac…" at bounding box center [645, 454] width 583 height 304
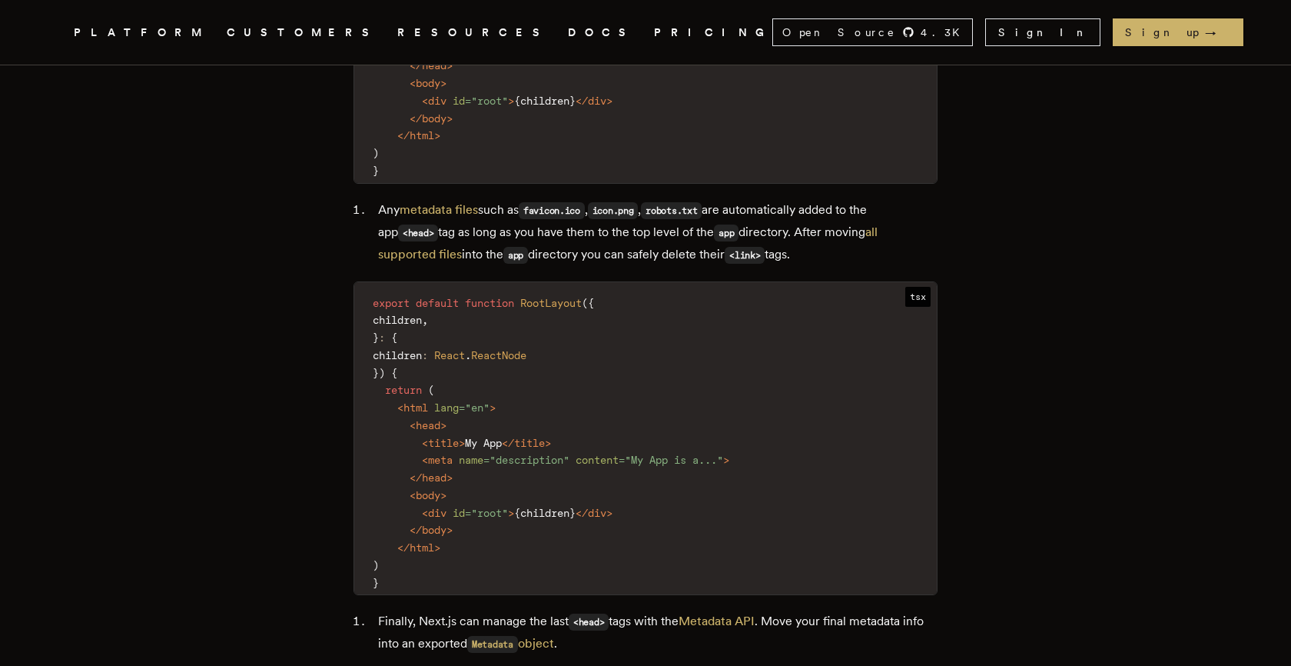
click at [633, 438] on code "export default function RootLayout ( { children , } : { children : React . Reac…" at bounding box center [645, 443] width 583 height 304
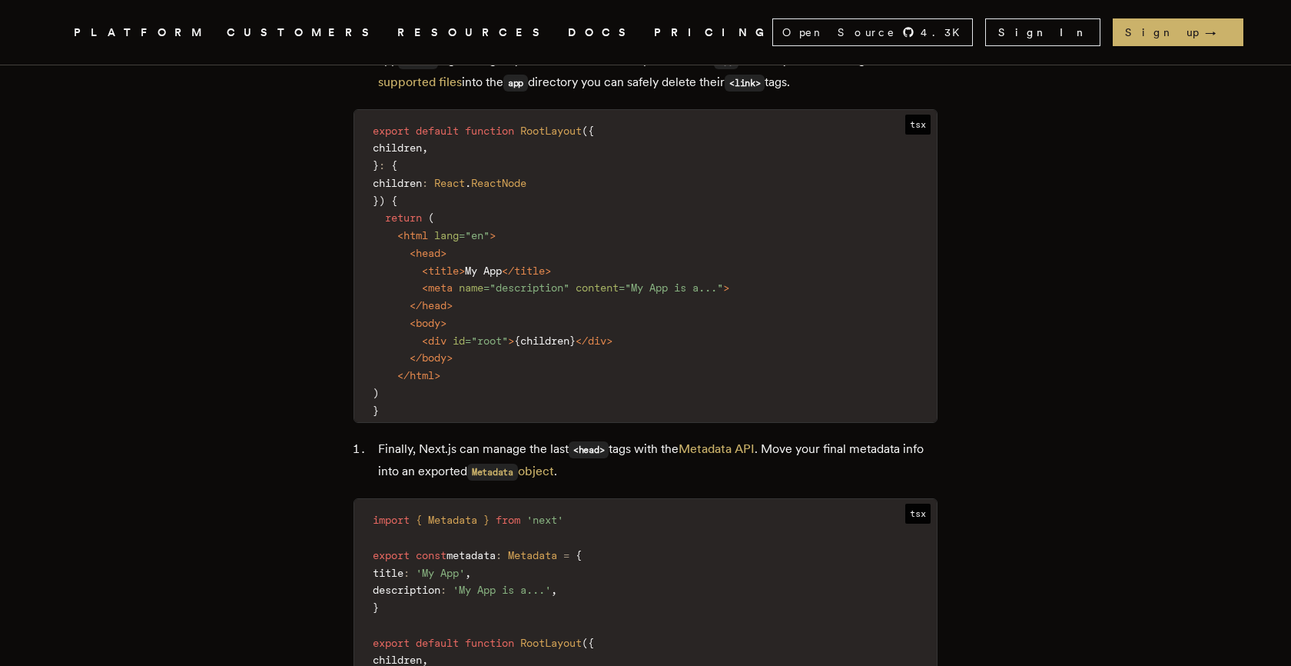
scroll to position [4080, 0]
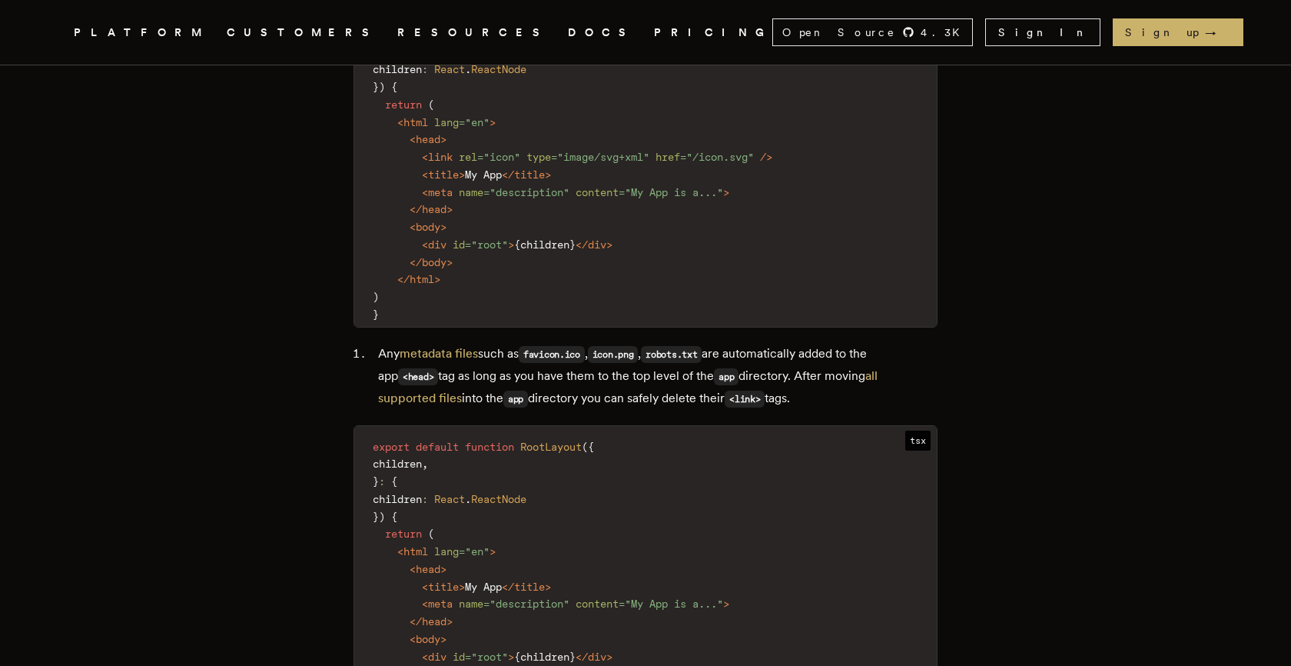
click at [622, 513] on code "export default function RootLayout ( { children , } : { children : React . Reac…" at bounding box center [645, 587] width 583 height 304
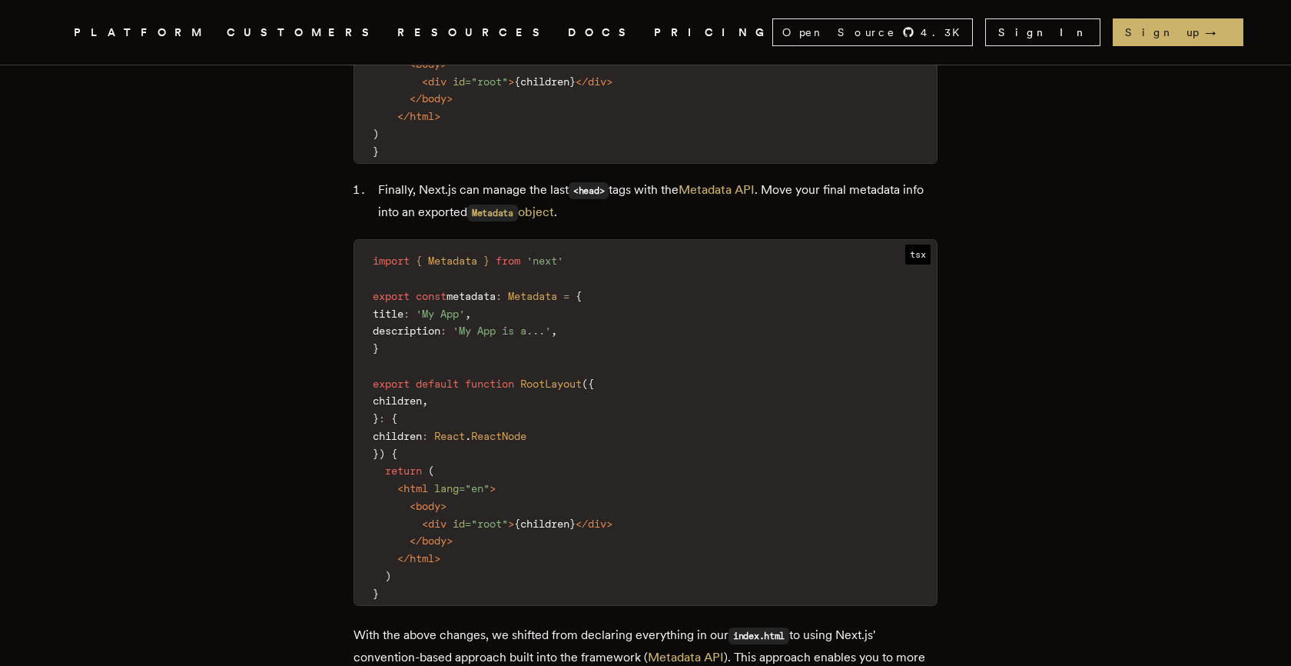
scroll to position [4661, 0]
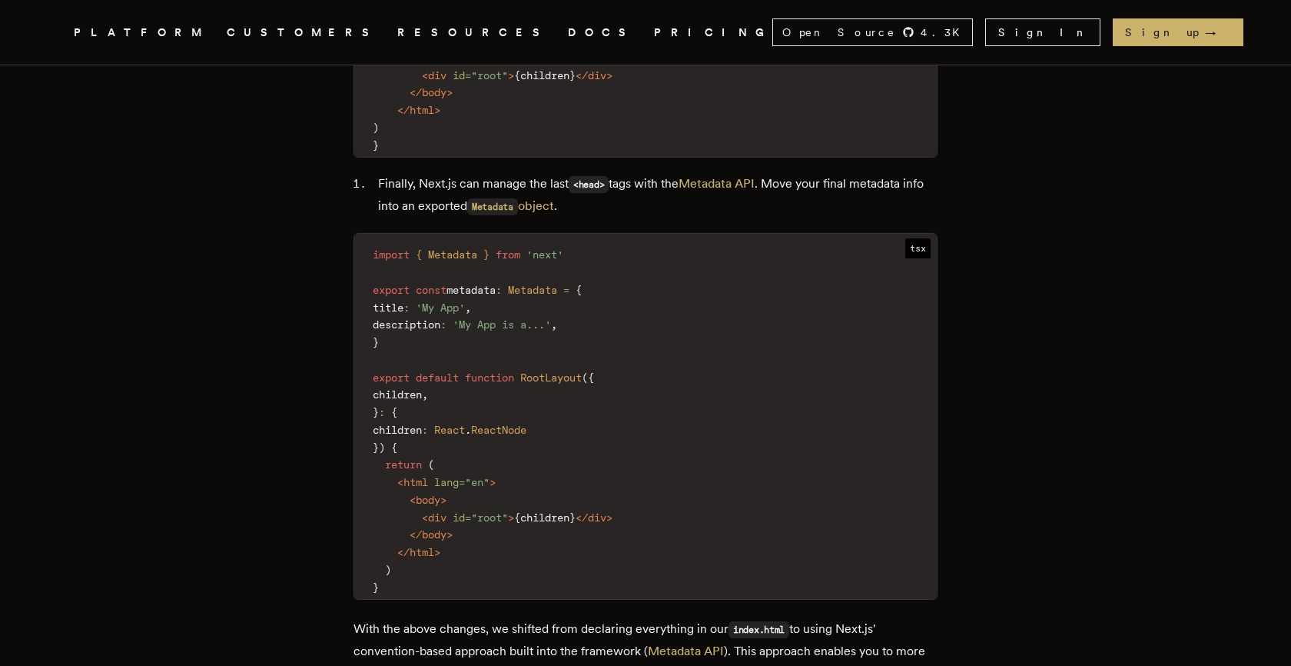
click at [674, 387] on code "import { Metadata } from 'next' export const metadata : Metadata = { title : 'M…" at bounding box center [645, 421] width 583 height 356
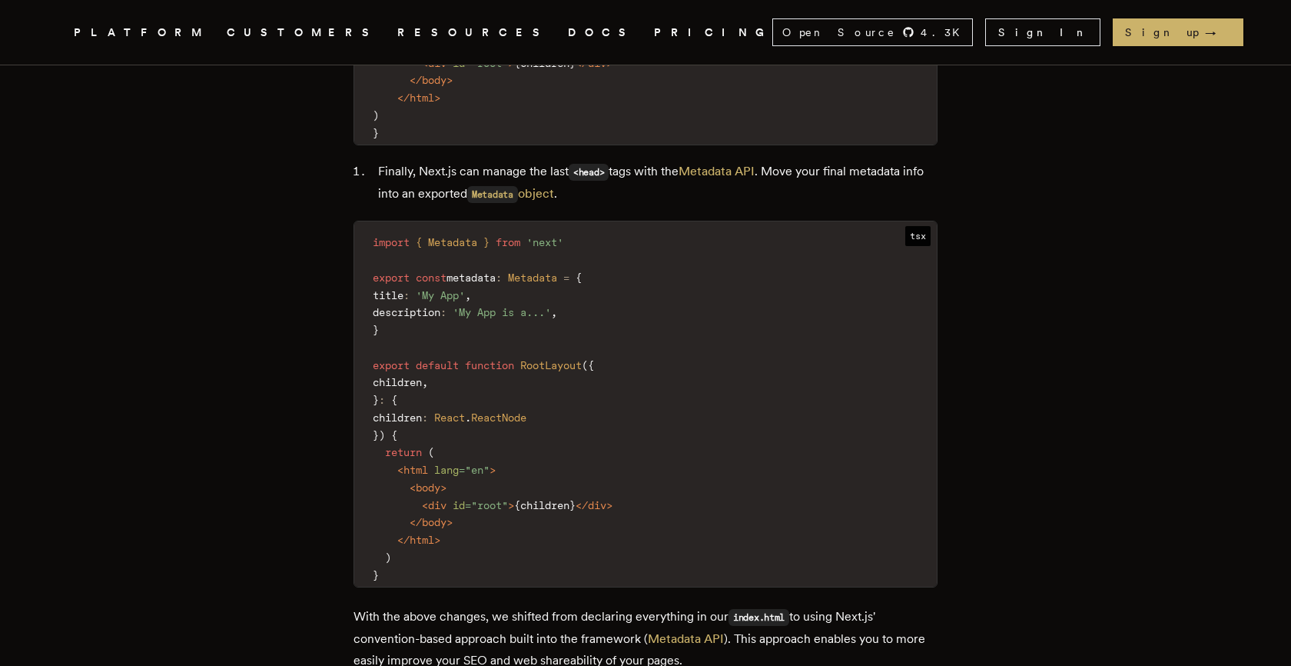
scroll to position [4701, 0]
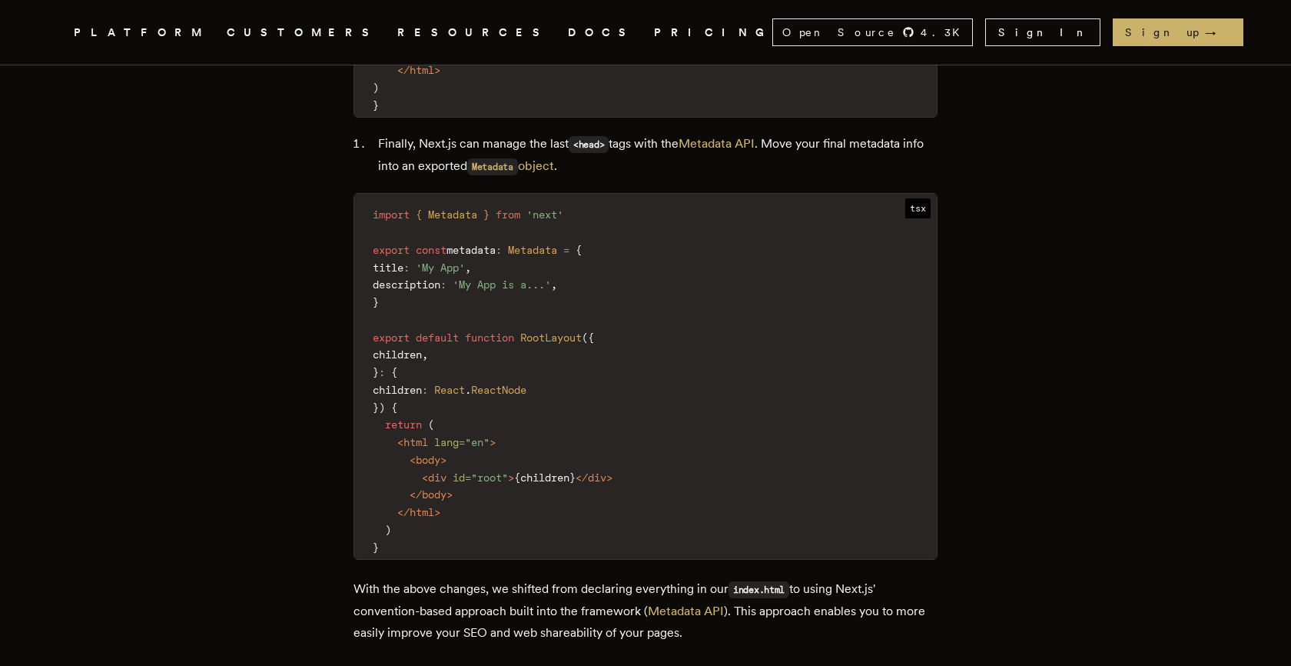
click at [681, 370] on code "import { Metadata } from 'next' export const metadata : Metadata = { title : 'M…" at bounding box center [645, 381] width 583 height 356
click at [669, 297] on code "import { Metadata } from 'next' export const metadata : Metadata = { title : 'M…" at bounding box center [645, 381] width 583 height 356
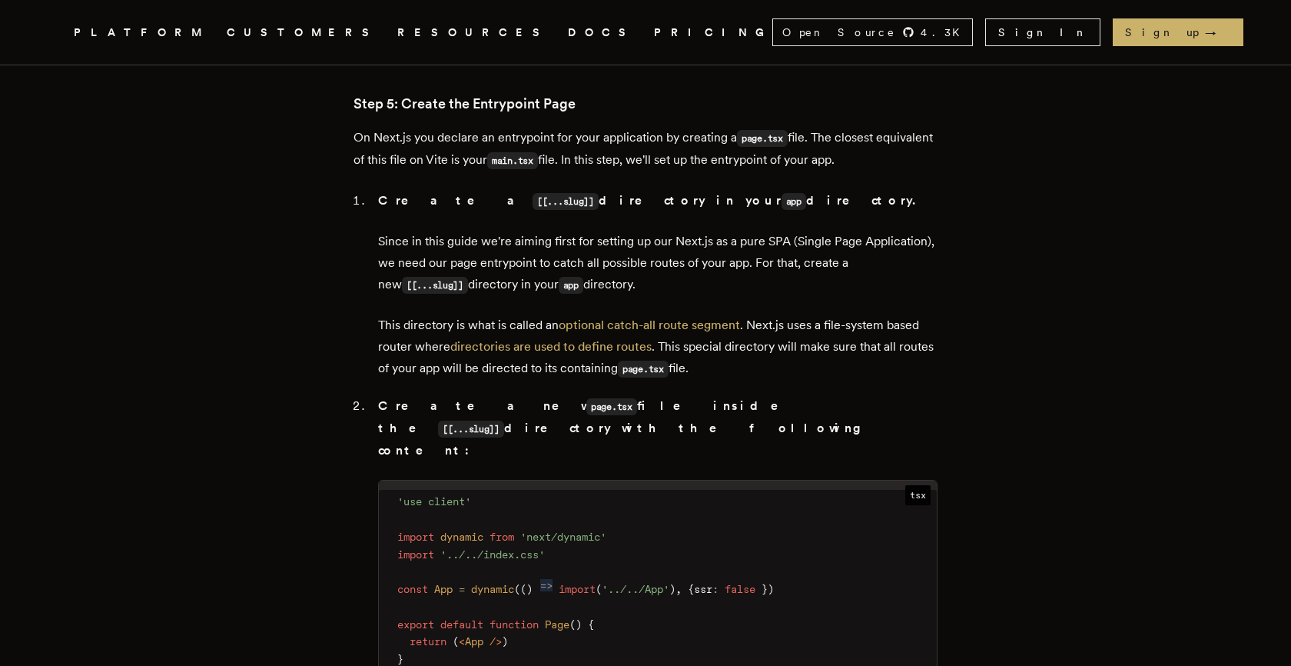
scroll to position [5334, 0]
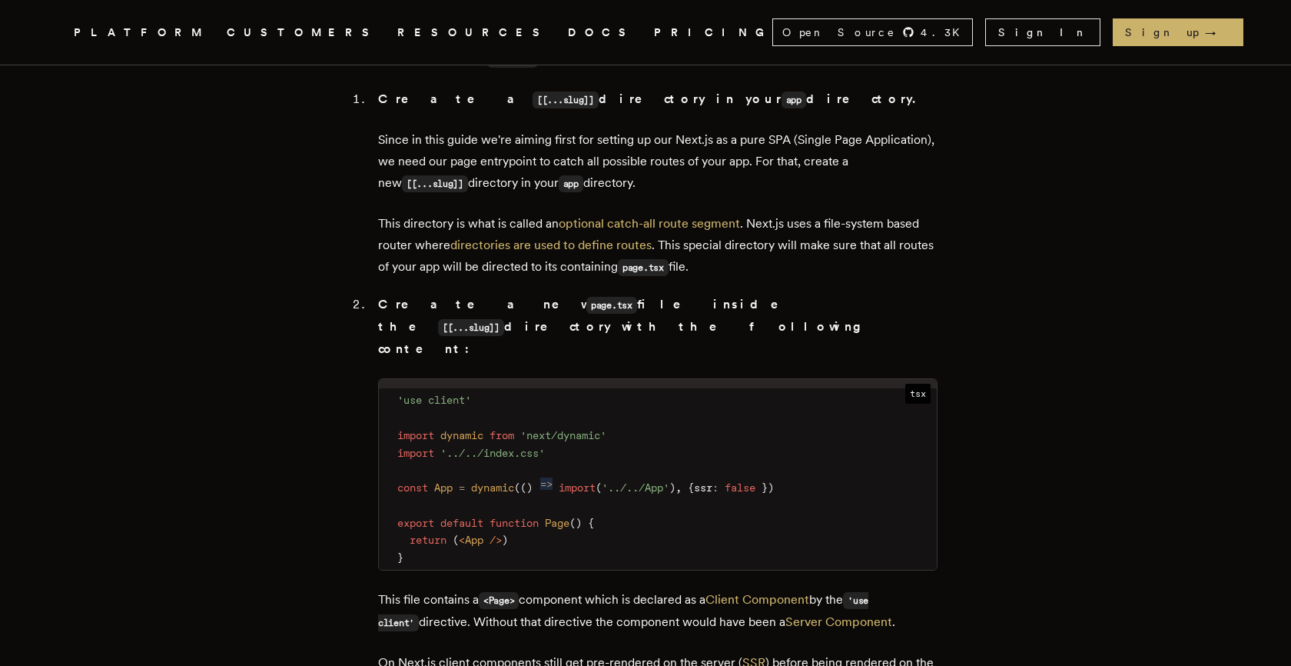
click at [620, 453] on code "'use client' import dynamic from 'next/dynamic' import '../../index.css' const …" at bounding box center [658, 478] width 558 height 181
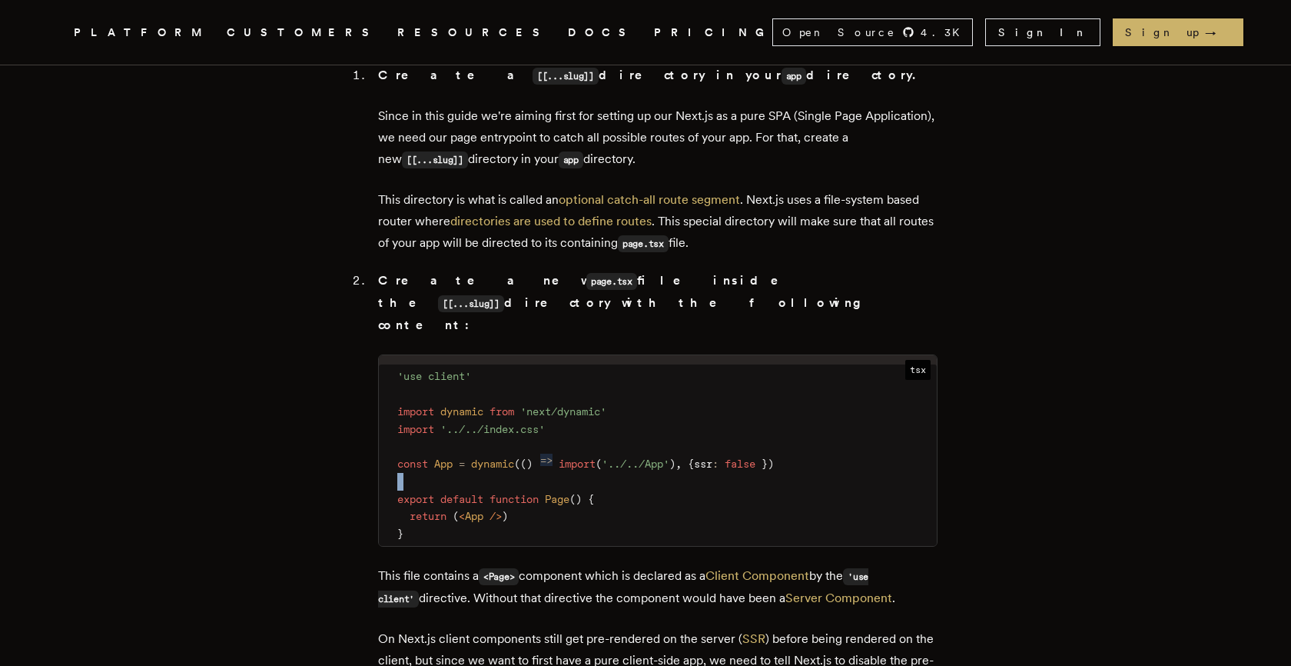
click at [620, 453] on code "'use client' import dynamic from 'next/dynamic' import '../../index.css' const …" at bounding box center [658, 454] width 558 height 181
click at [544, 438] on code "'use client' import dynamic from 'next/dynamic' import '../../index.css' const …" at bounding box center [658, 454] width 558 height 181
click at [503, 457] on span "dynamic" at bounding box center [492, 463] width 43 height 12
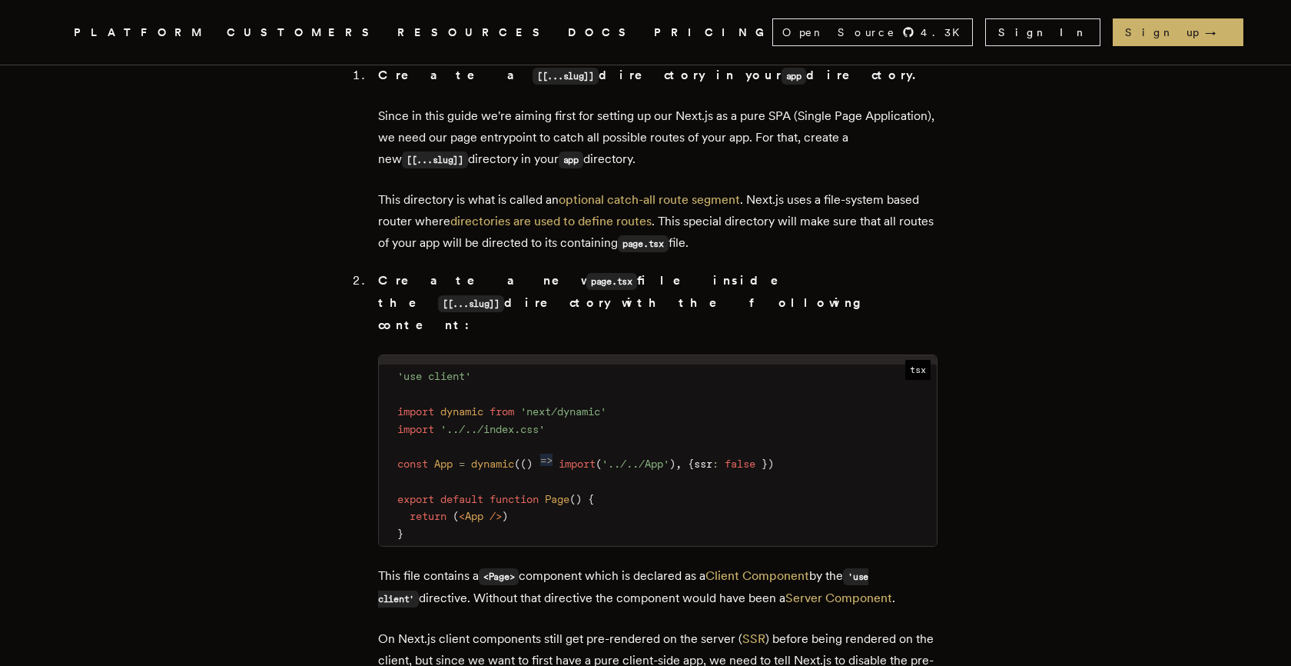
click at [503, 457] on span "dynamic" at bounding box center [492, 463] width 43 height 12
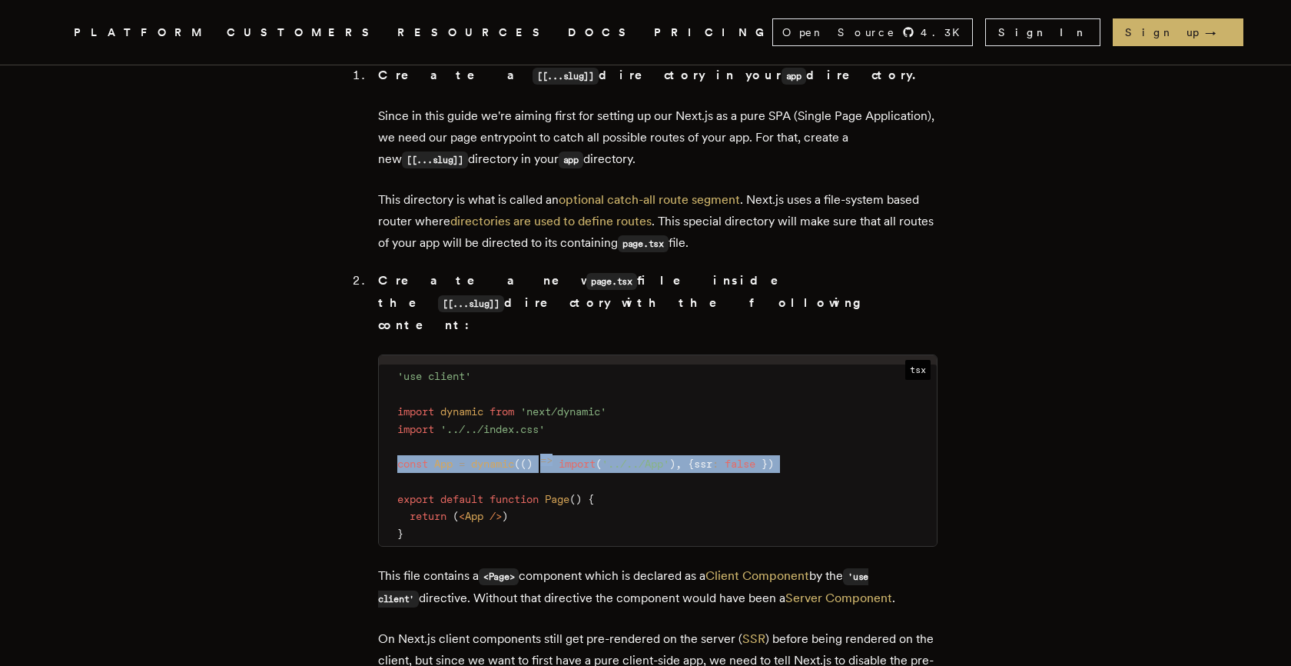
click at [578, 457] on span "import" at bounding box center [577, 463] width 37 height 12
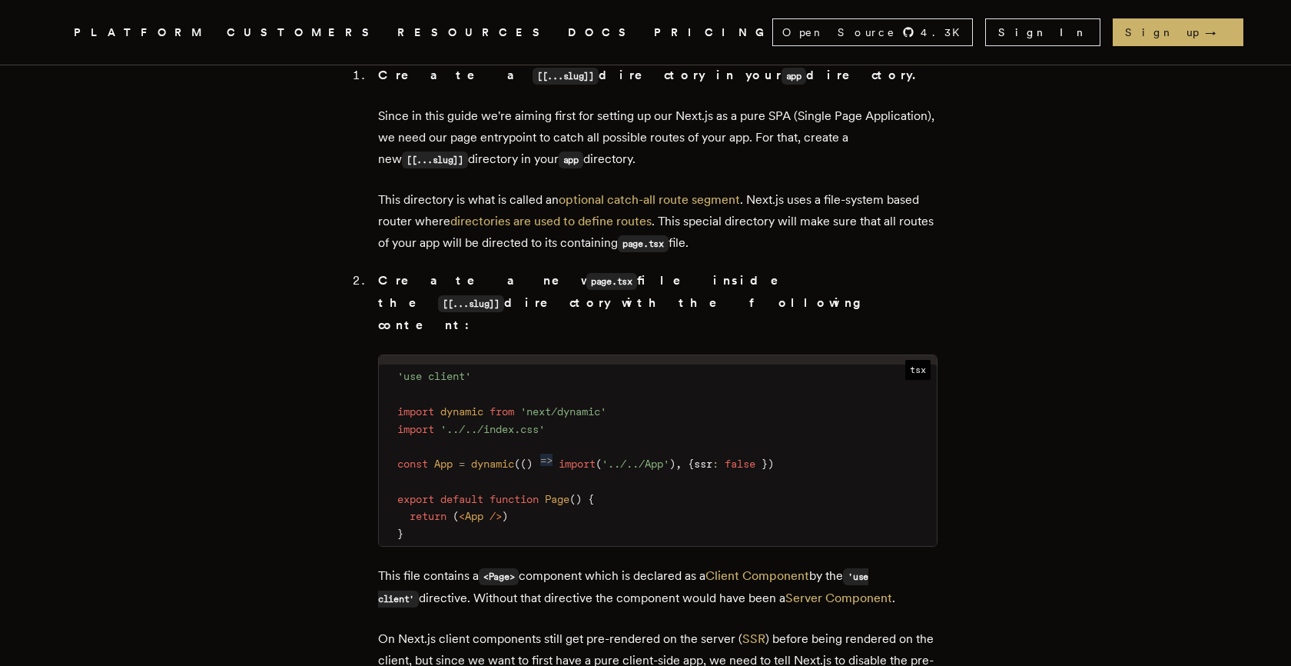
click at [578, 457] on span "import" at bounding box center [577, 463] width 37 height 12
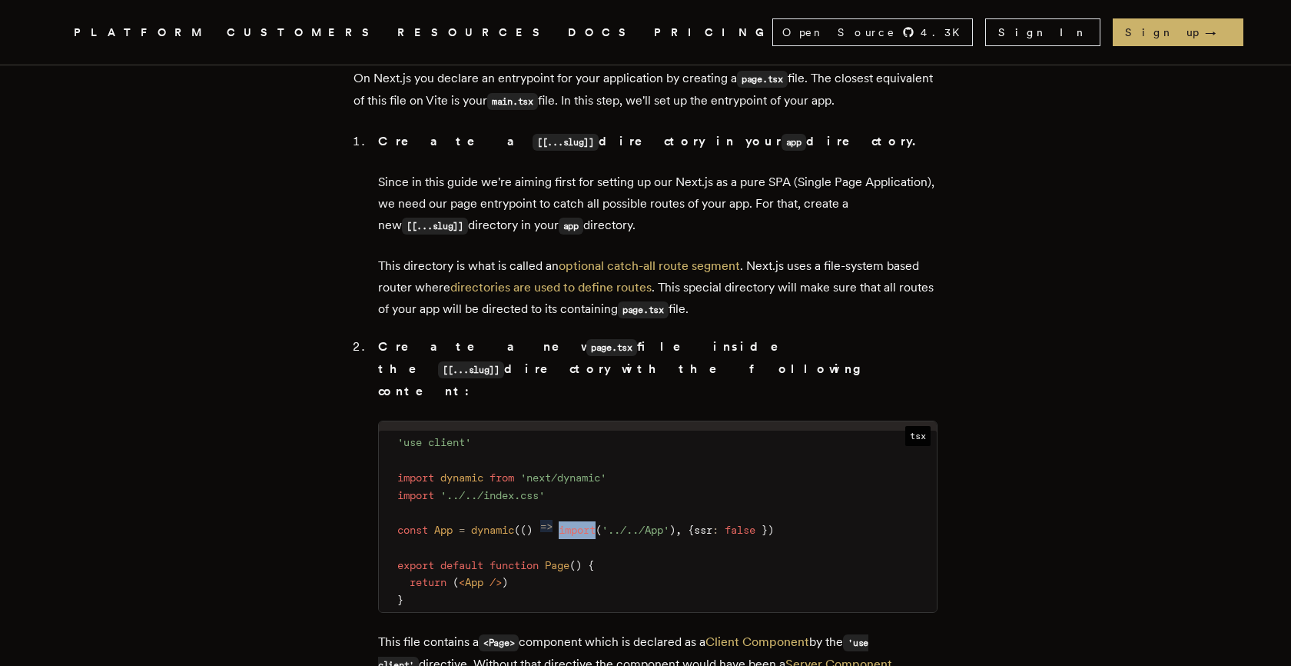
scroll to position [5340, 0]
click at [578, 432] on code "'use client' import dynamic from 'next/dynamic' import '../../index.css' const …" at bounding box center [658, 522] width 558 height 181
click at [560, 432] on code "'use client' import dynamic from 'next/dynamic' import '../../index.css' const …" at bounding box center [658, 522] width 558 height 181
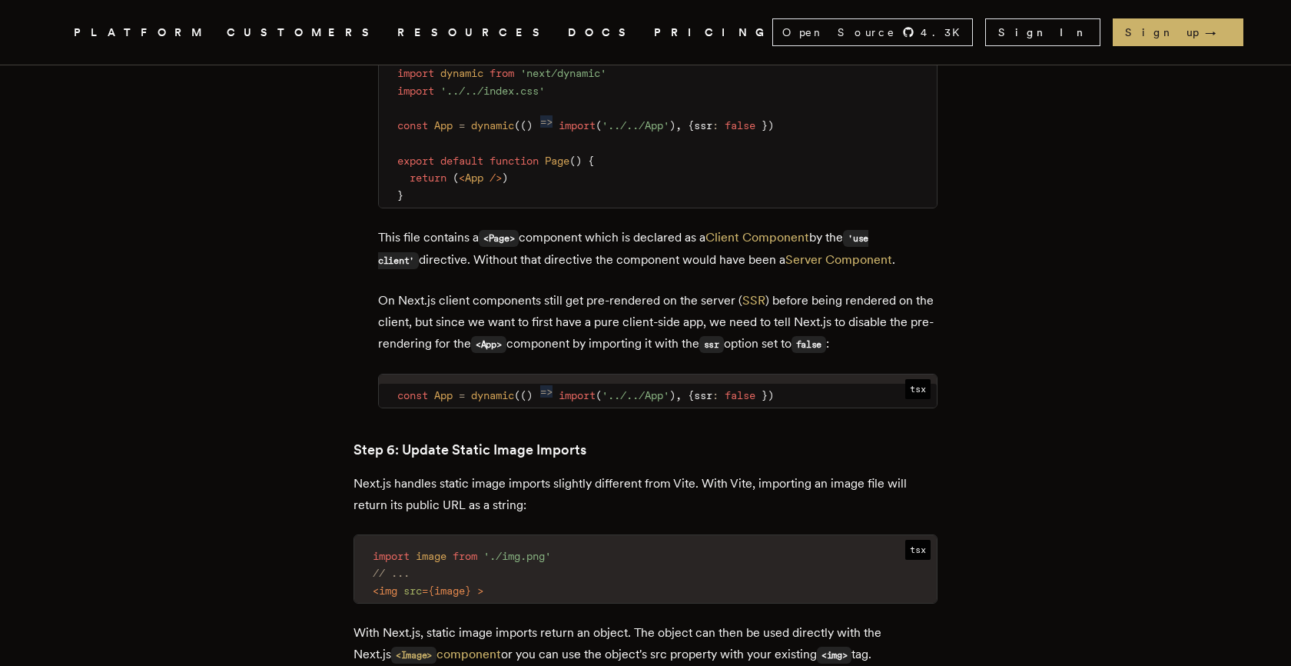
scroll to position [5746, 0]
click at [593, 388] on span "import" at bounding box center [577, 394] width 37 height 12
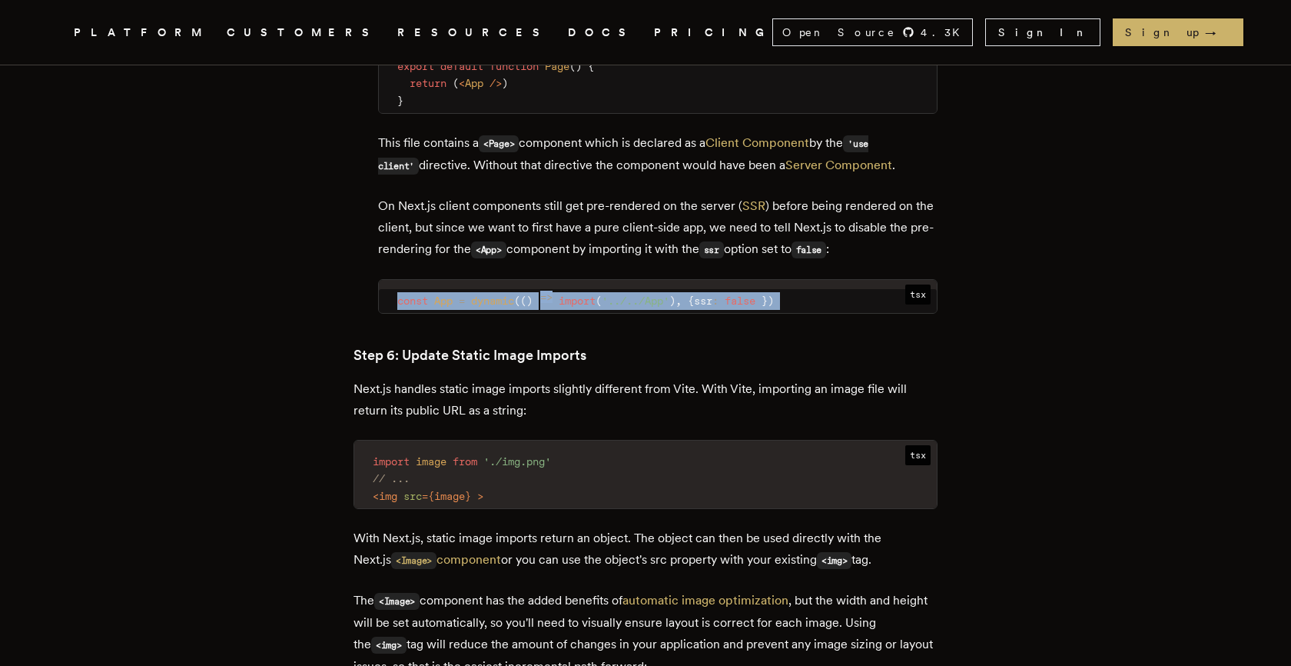
scroll to position [5847, 0]
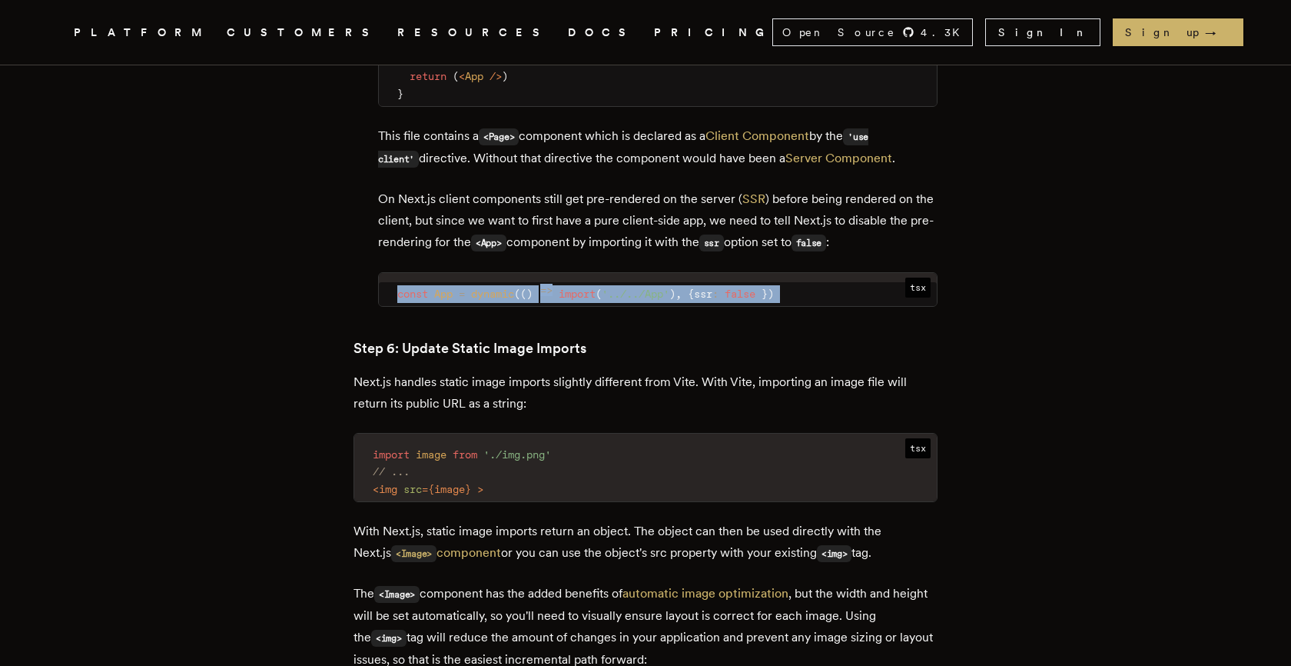
click at [589, 371] on p "Next.js handles static image imports slightly different from Vite. With Vite, i…" at bounding box center [646, 392] width 584 height 43
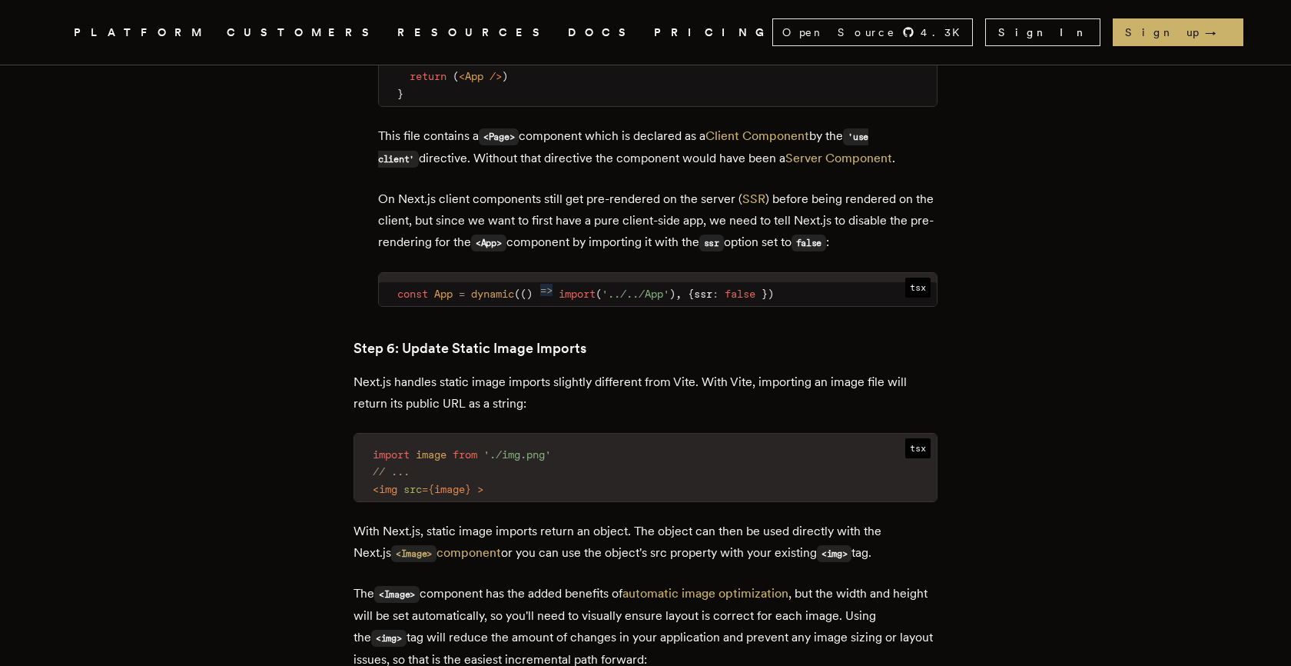
click at [589, 371] on p "Next.js handles static image imports slightly different from Vite. With Vite, i…" at bounding box center [646, 392] width 584 height 43
click at [576, 443] on code "import image from './img.png' // ... < img src = { image } >" at bounding box center [645, 472] width 583 height 58
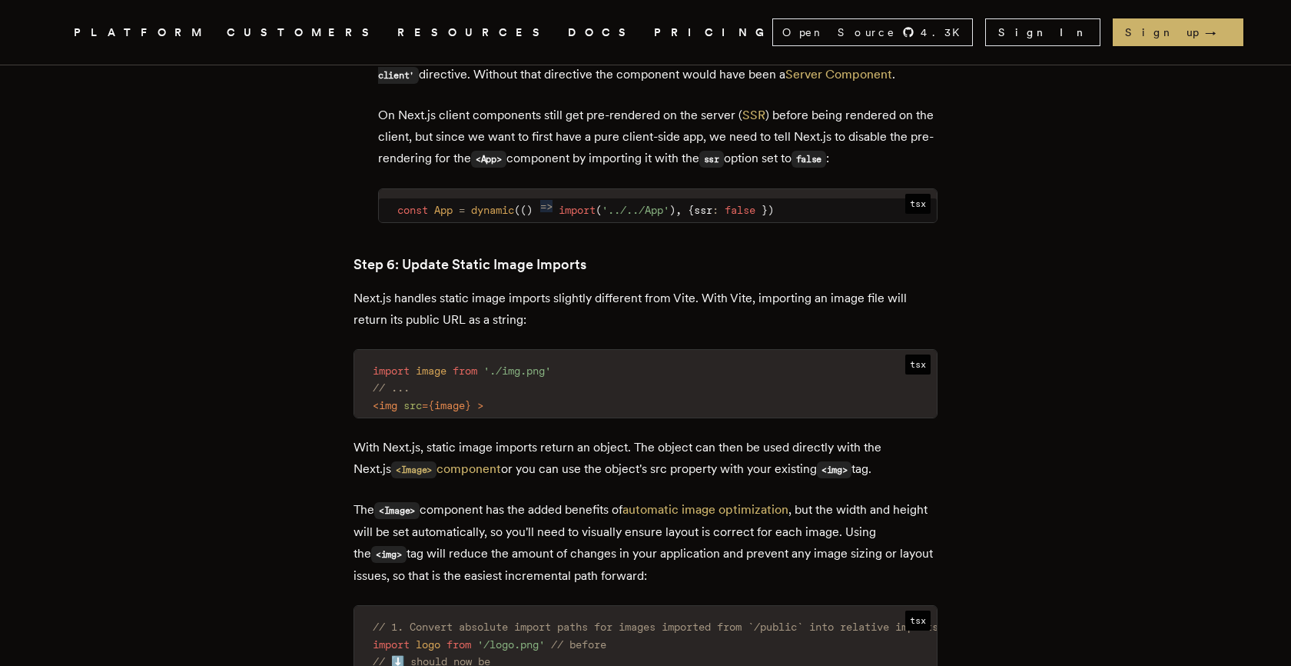
click at [576, 437] on p "With Next.js, static image imports return an object. The object can then be use…" at bounding box center [646, 459] width 584 height 44
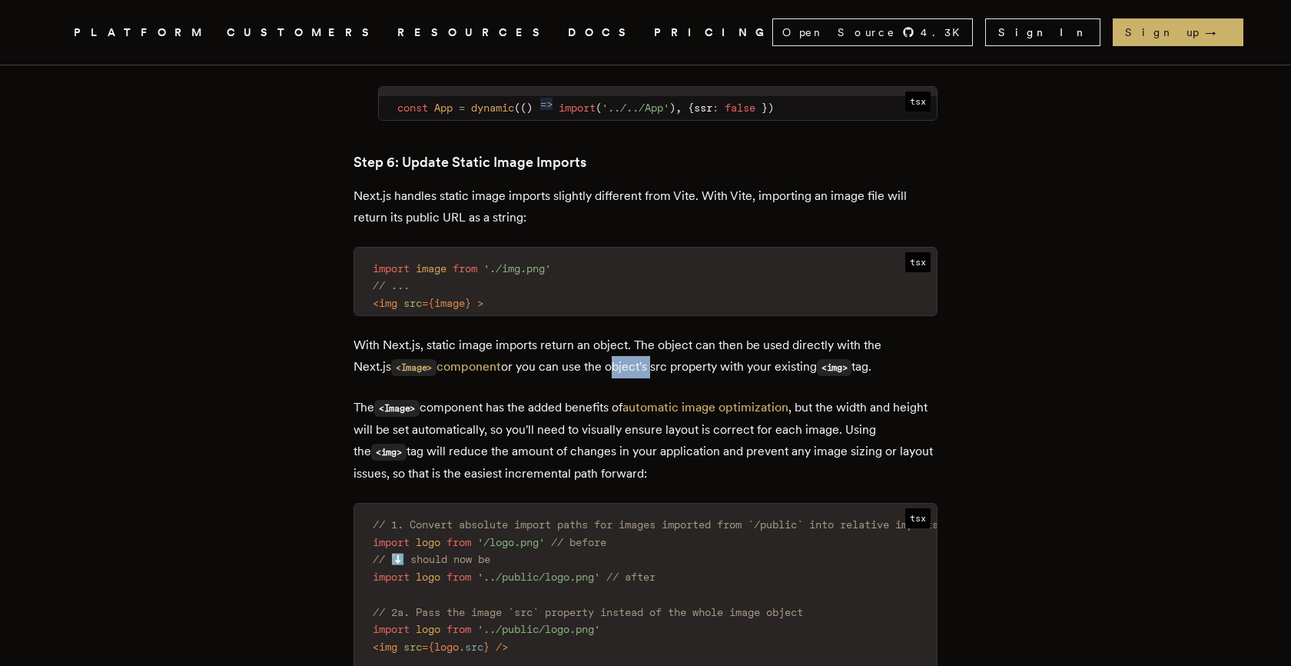
click at [570, 503] on pre "// 1. Convert absolute import paths for images imported from `/public` into rel…" at bounding box center [645, 624] width 583 height 243
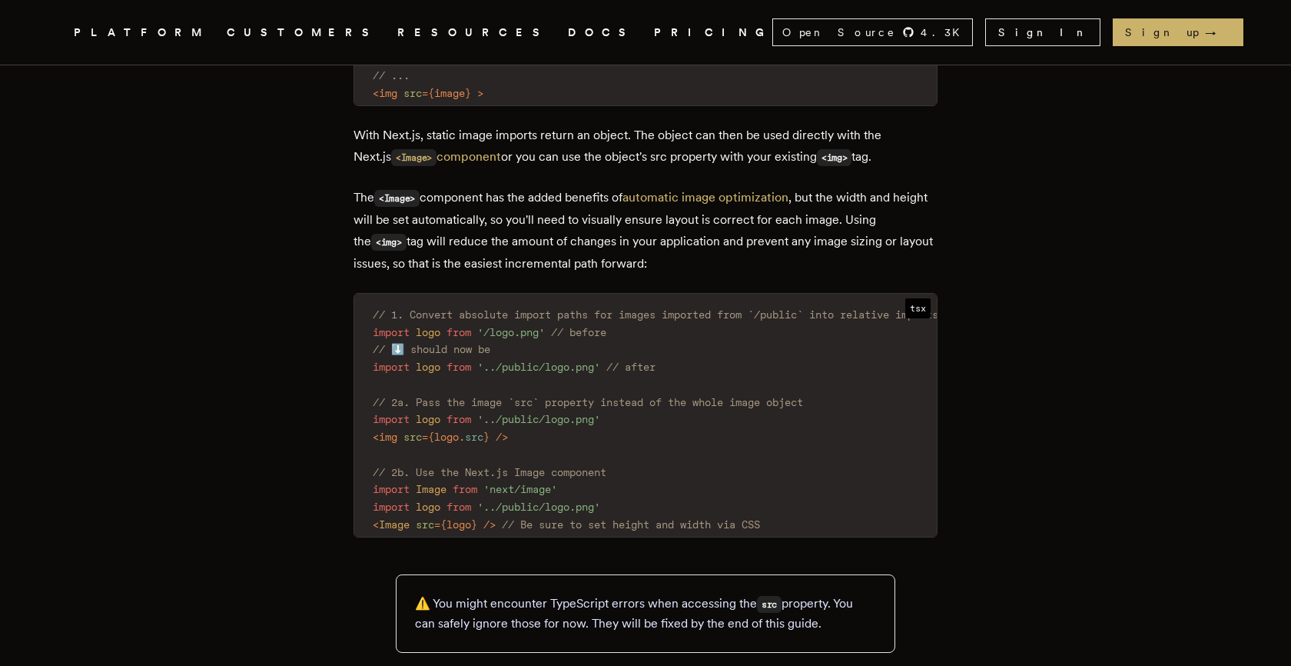
scroll to position [6251, 0]
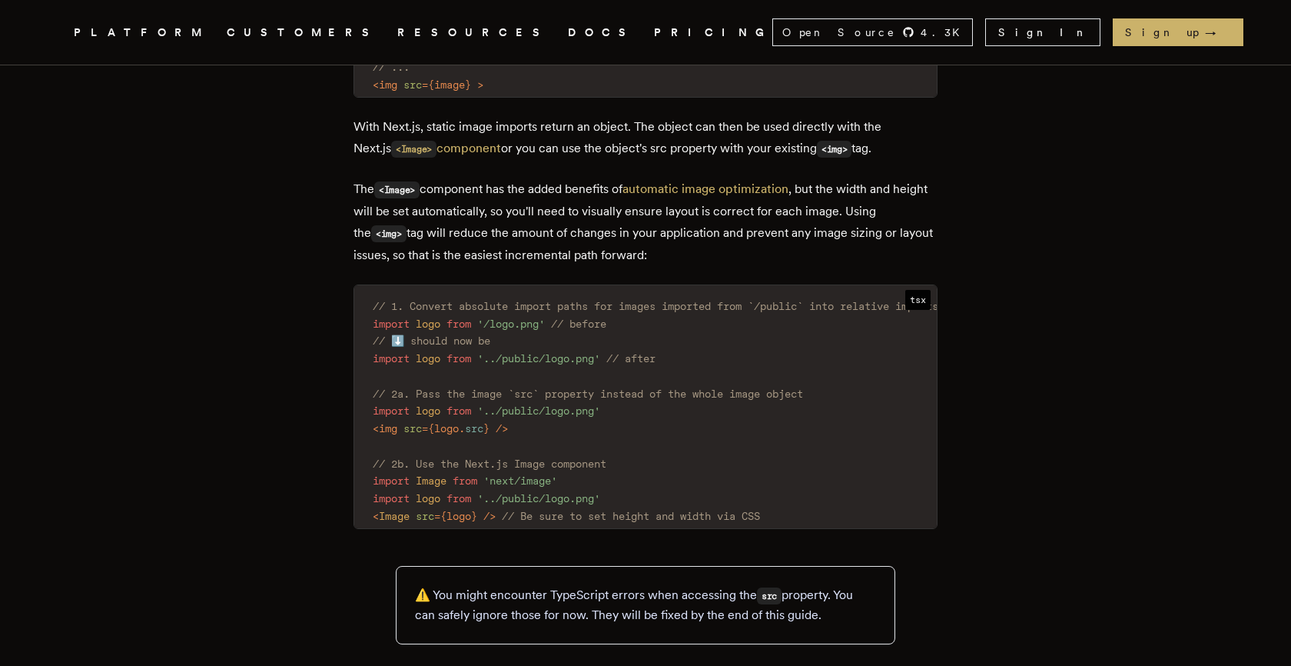
click at [570, 510] on span "// Be sure to set height and width via CSS" at bounding box center [631, 516] width 258 height 12
click at [585, 387] on code "// 1. Convert absolute import paths for images imported from `/public` into rel…" at bounding box center [655, 411] width 603 height 234
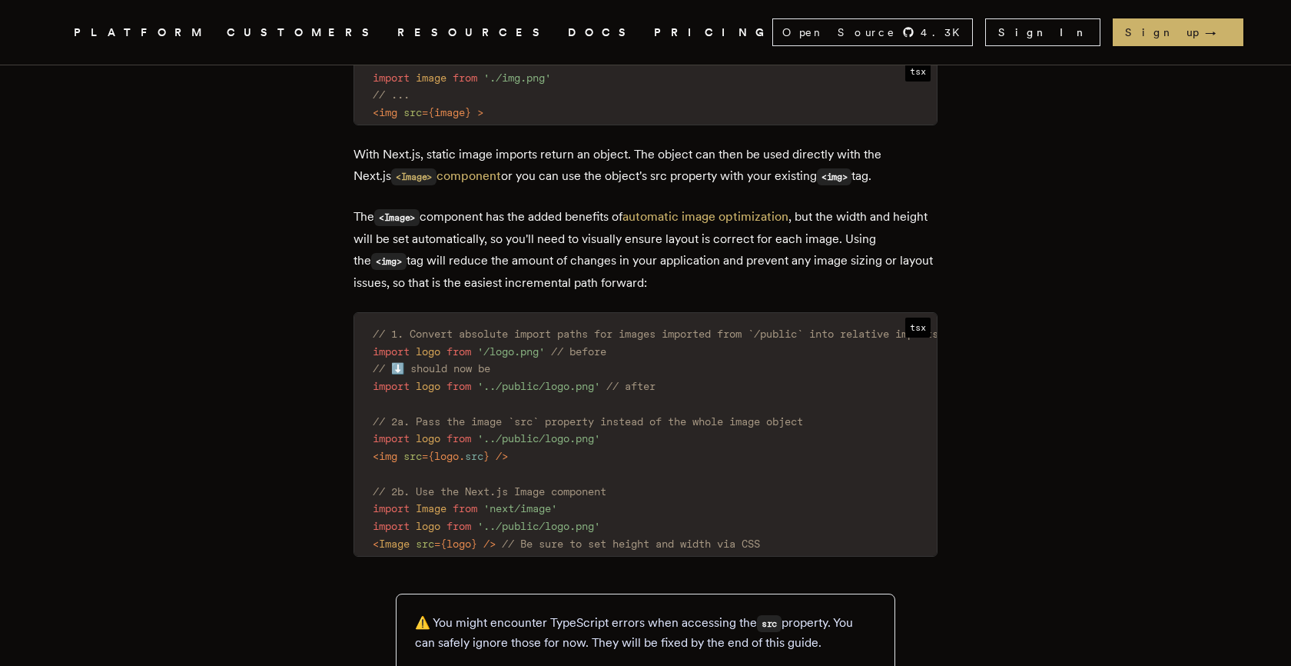
click at [585, 432] on span "'../public/logo.png'" at bounding box center [538, 438] width 123 height 12
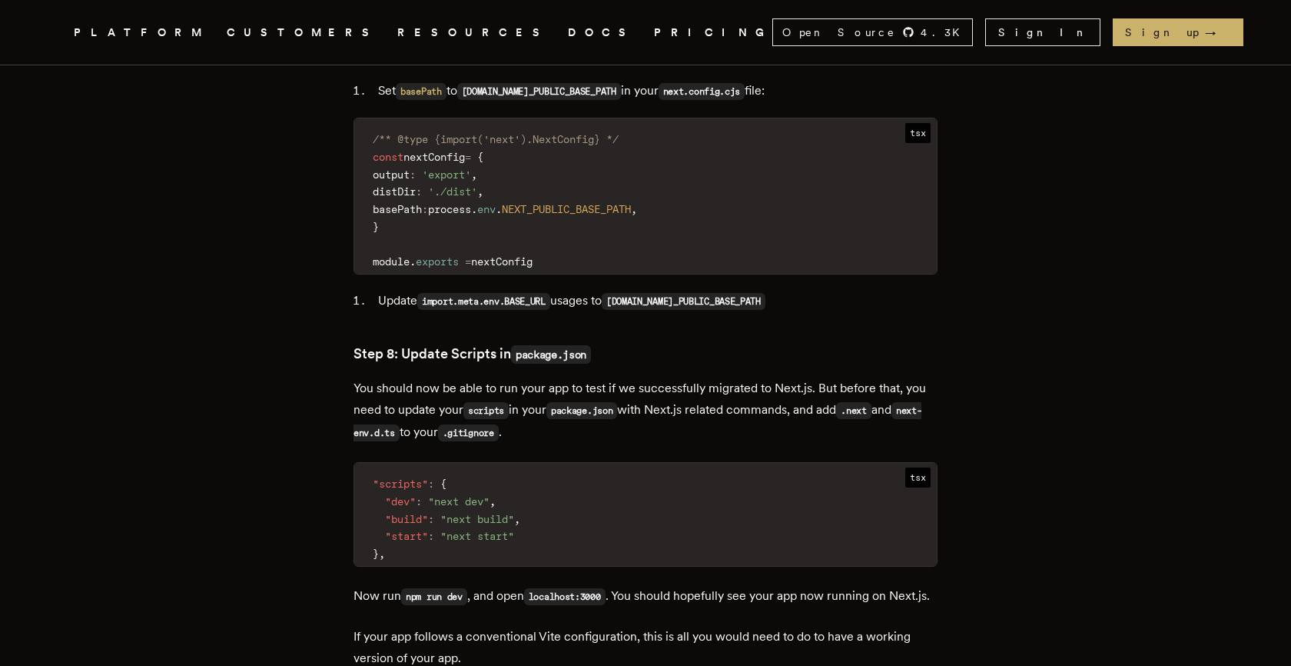
click at [557, 472] on code ""scripts" : { "dev" : "next dev" , "build" : "next build" , "start" : "next sta…" at bounding box center [645, 519] width 583 height 94
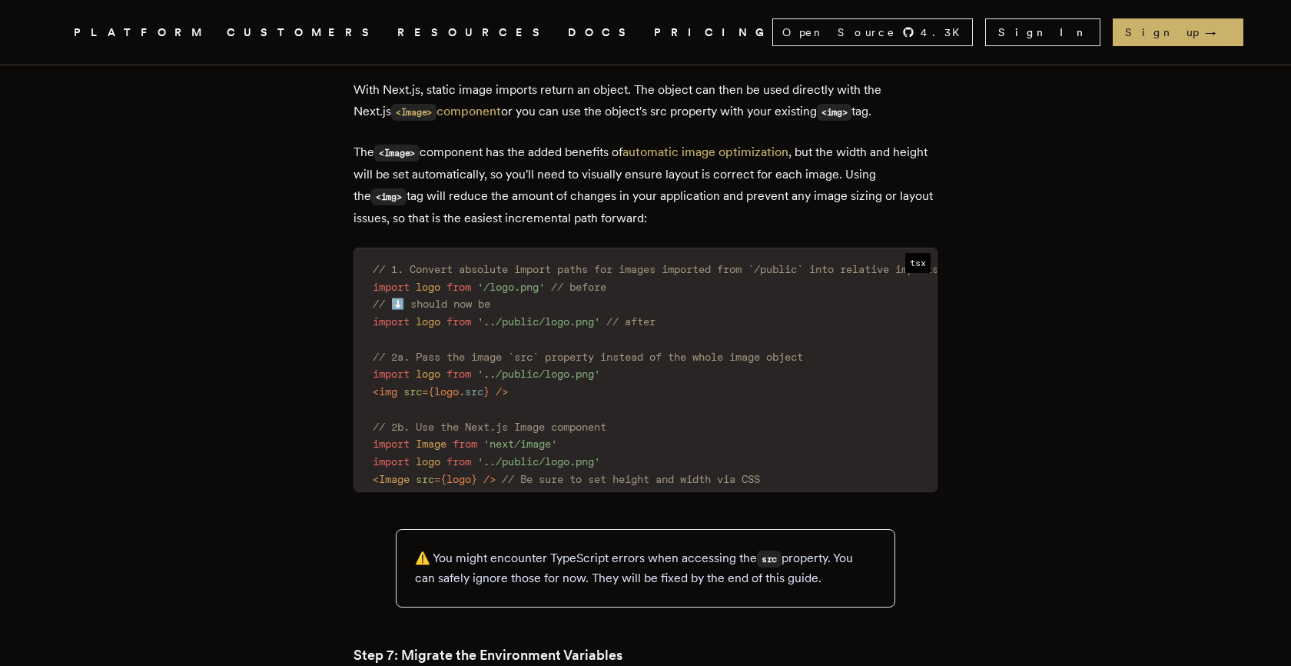
scroll to position [6283, 0]
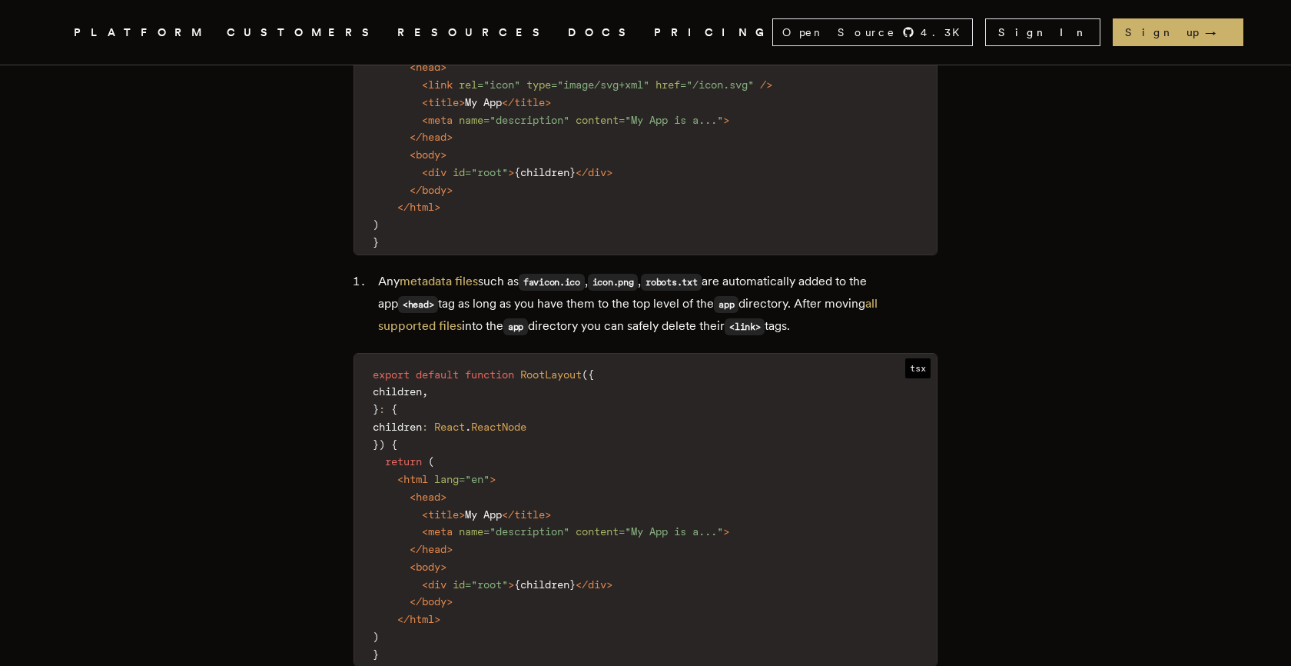
scroll to position [4151, 0]
click at [697, 364] on code "export default function RootLayout ( { children , } : { children : React . Reac…" at bounding box center [645, 516] width 583 height 304
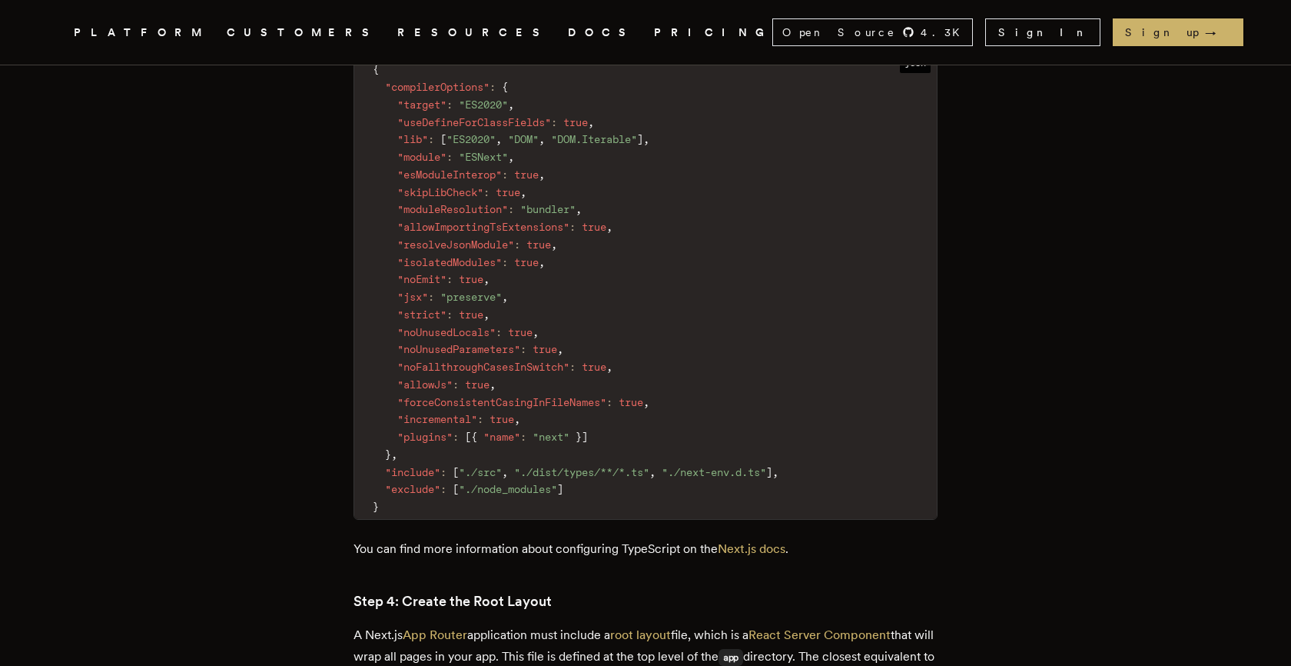
click at [697, 354] on code "{ "compilerOptions" : { "target" : "ES2020" , "useDefineForClassFields" : true …" at bounding box center [645, 288] width 583 height 461
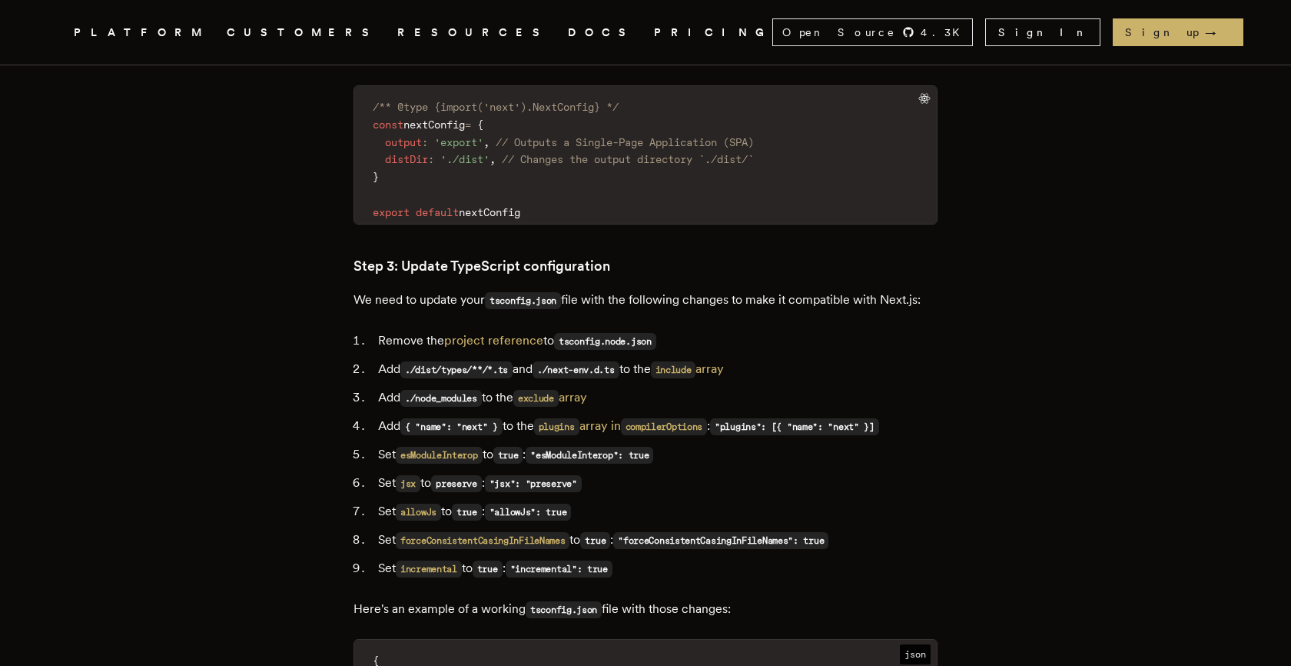
click at [852, 289] on p "We need to update your tsconfig.json file with the following changes to make it…" at bounding box center [646, 300] width 584 height 22
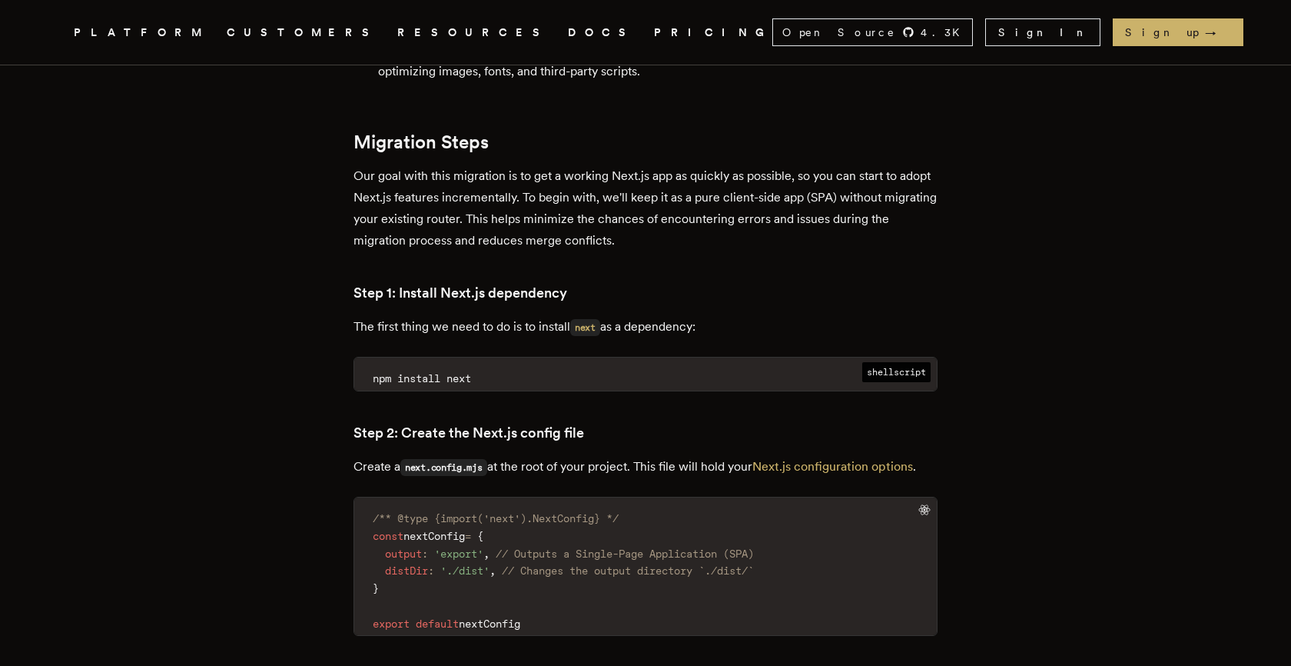
scroll to position [1600, 0]
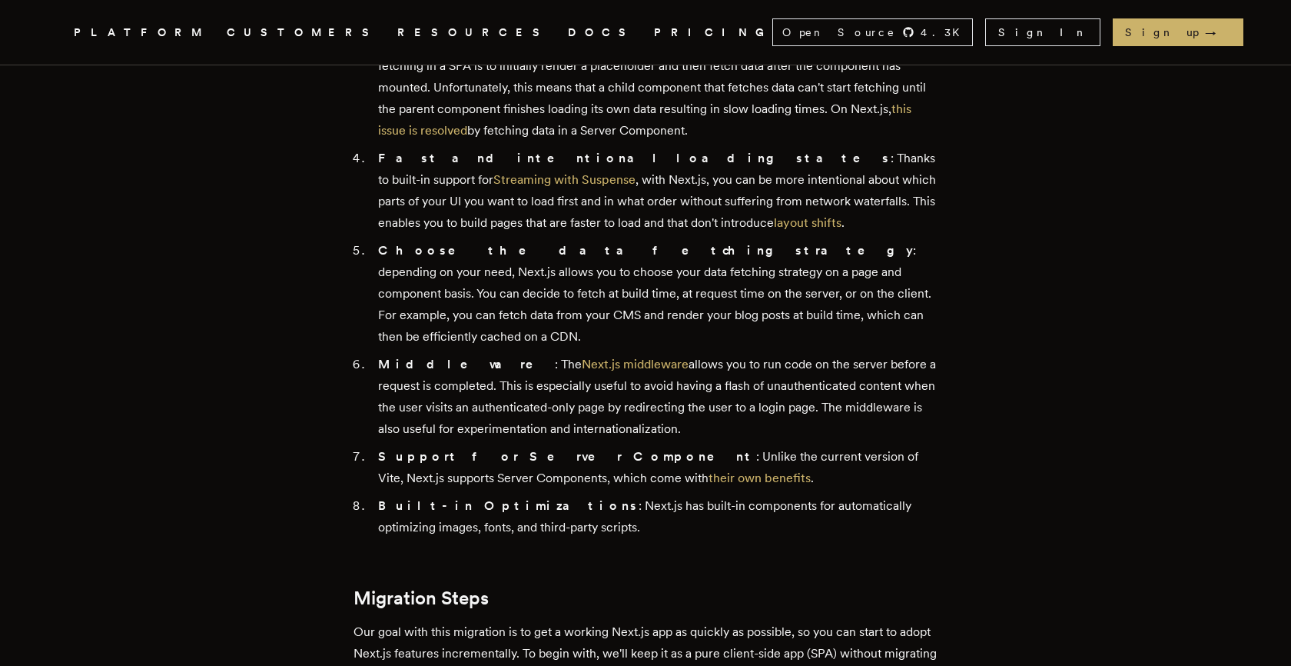
scroll to position [1156, 0]
